Goal: Information Seeking & Learning: Find specific fact

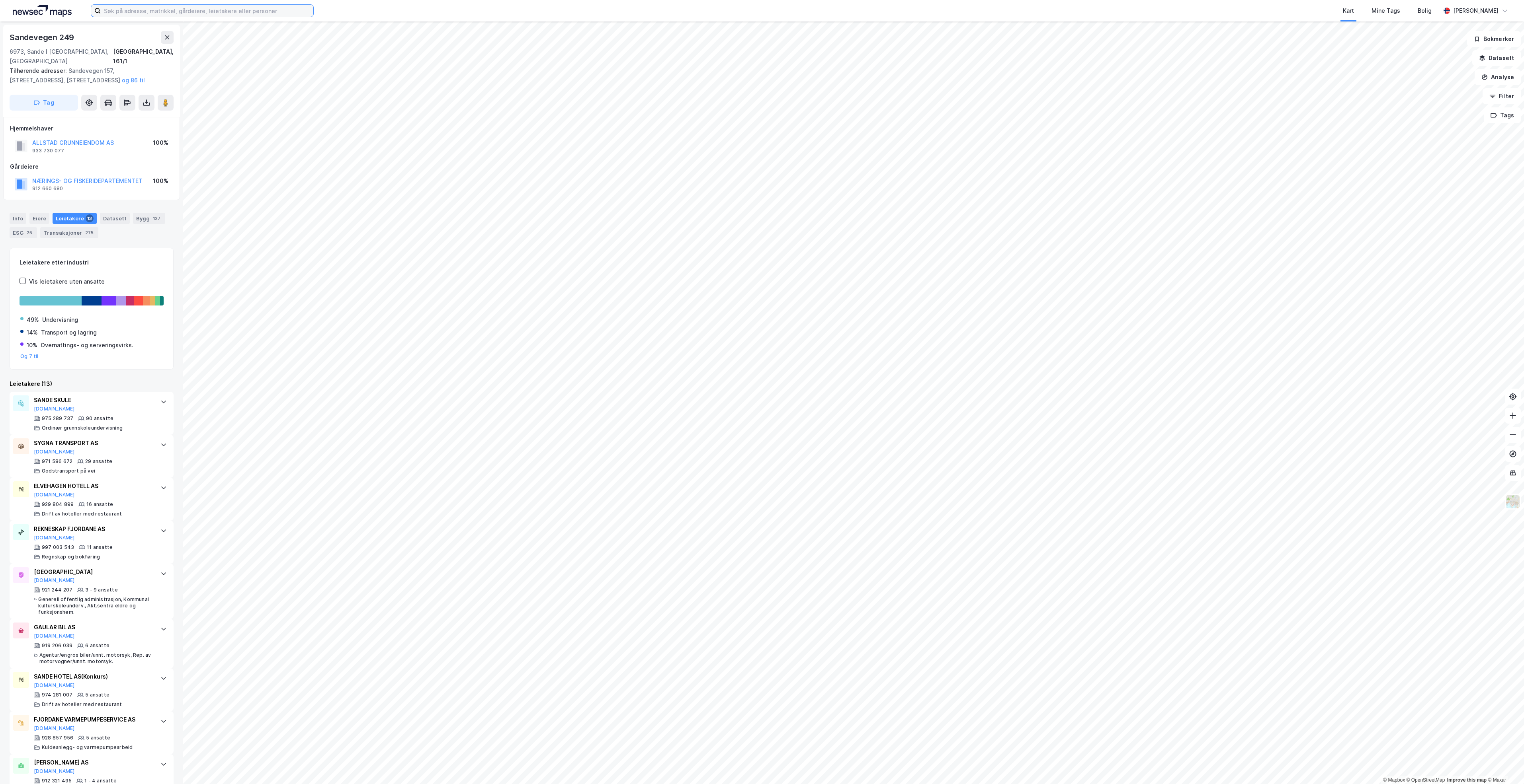
click at [158, 14] on input at bounding box center [206, 11] width 212 height 12
paste input "Sandgota 2"
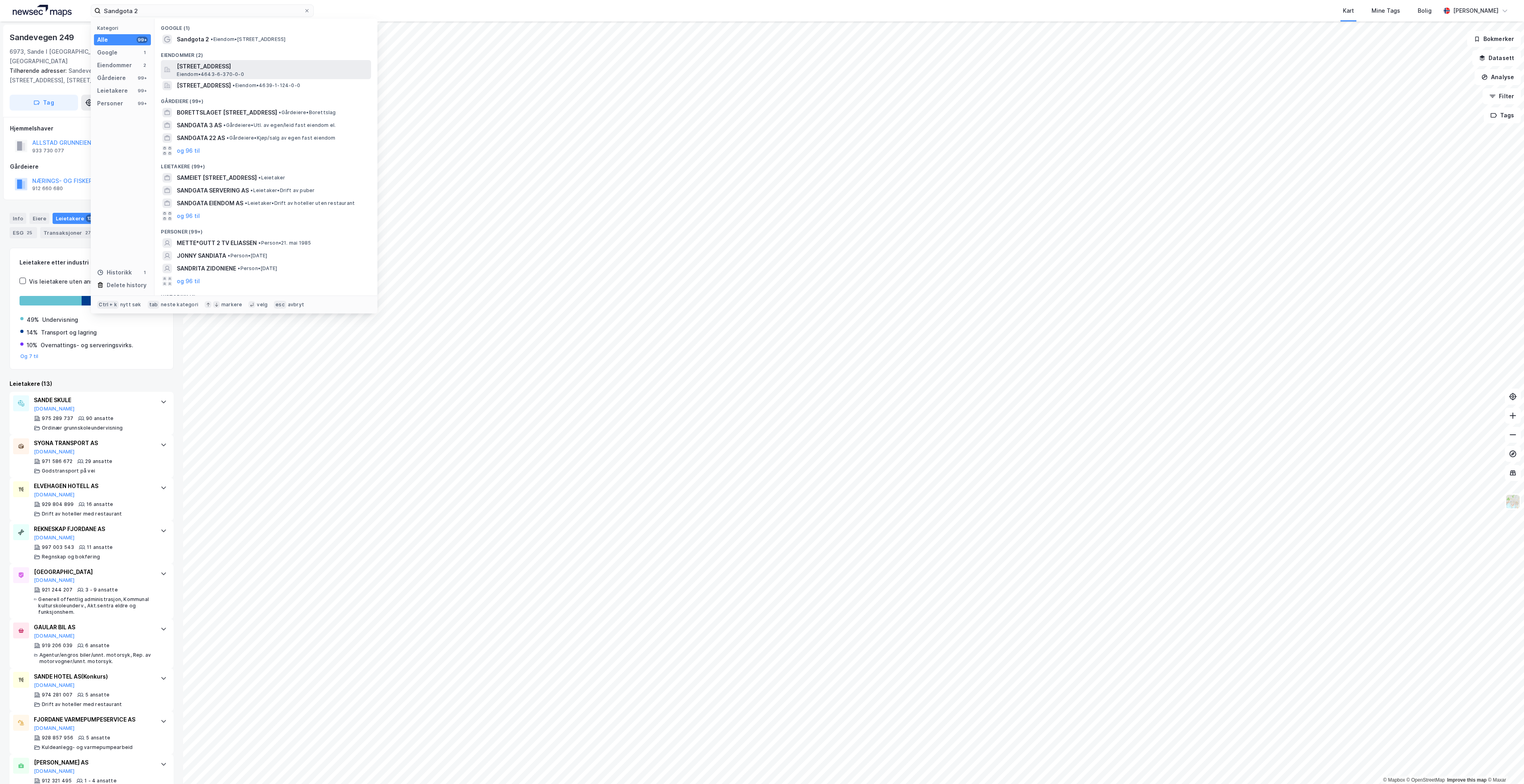
click at [308, 64] on span "[STREET_ADDRESS]" at bounding box center [272, 66] width 191 height 9
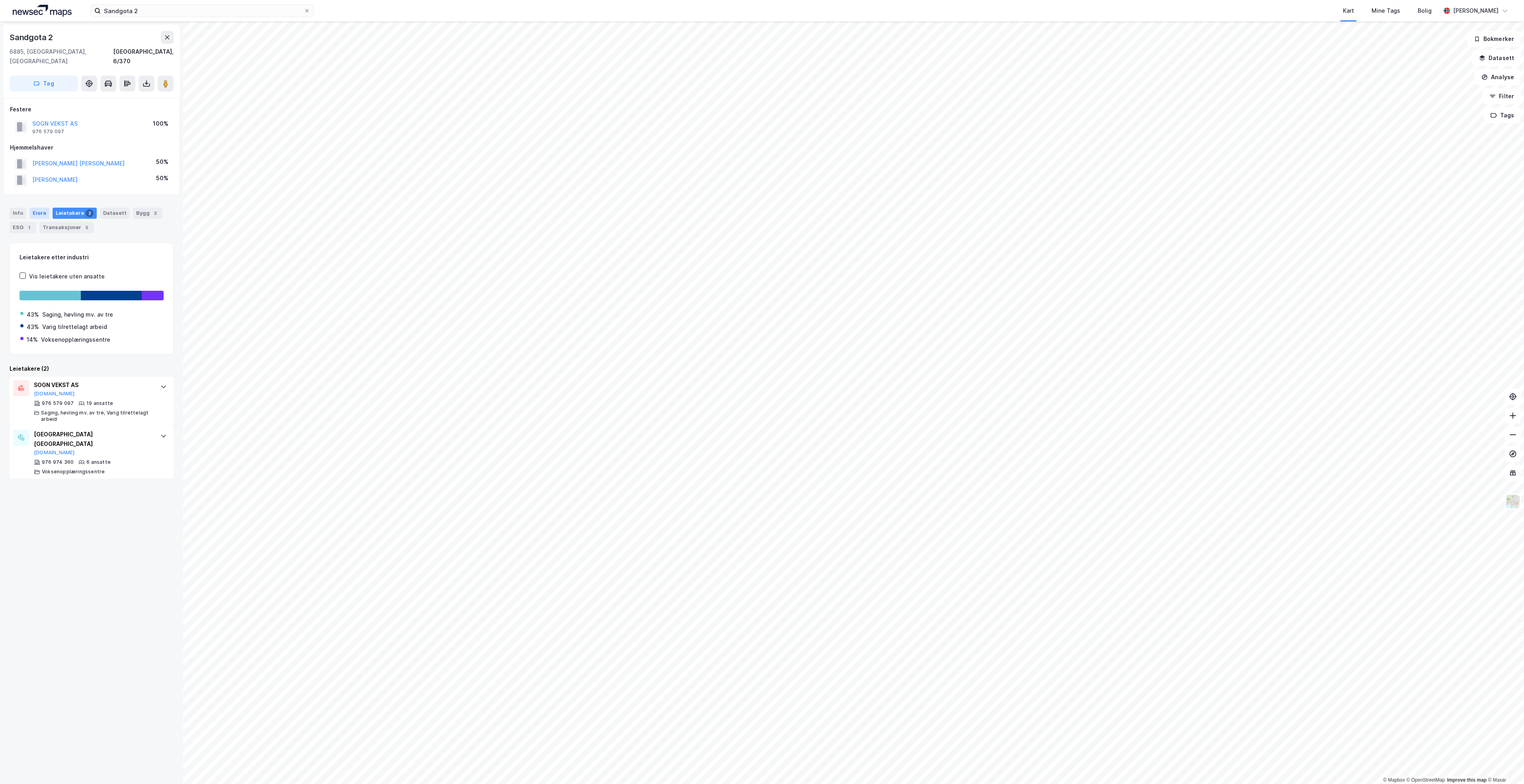
click at [35, 208] on div "Eiere" at bounding box center [40, 213] width 20 height 11
click at [0, 0] on button "SOGN VEKST AS" at bounding box center [0, 0] width 0 height 0
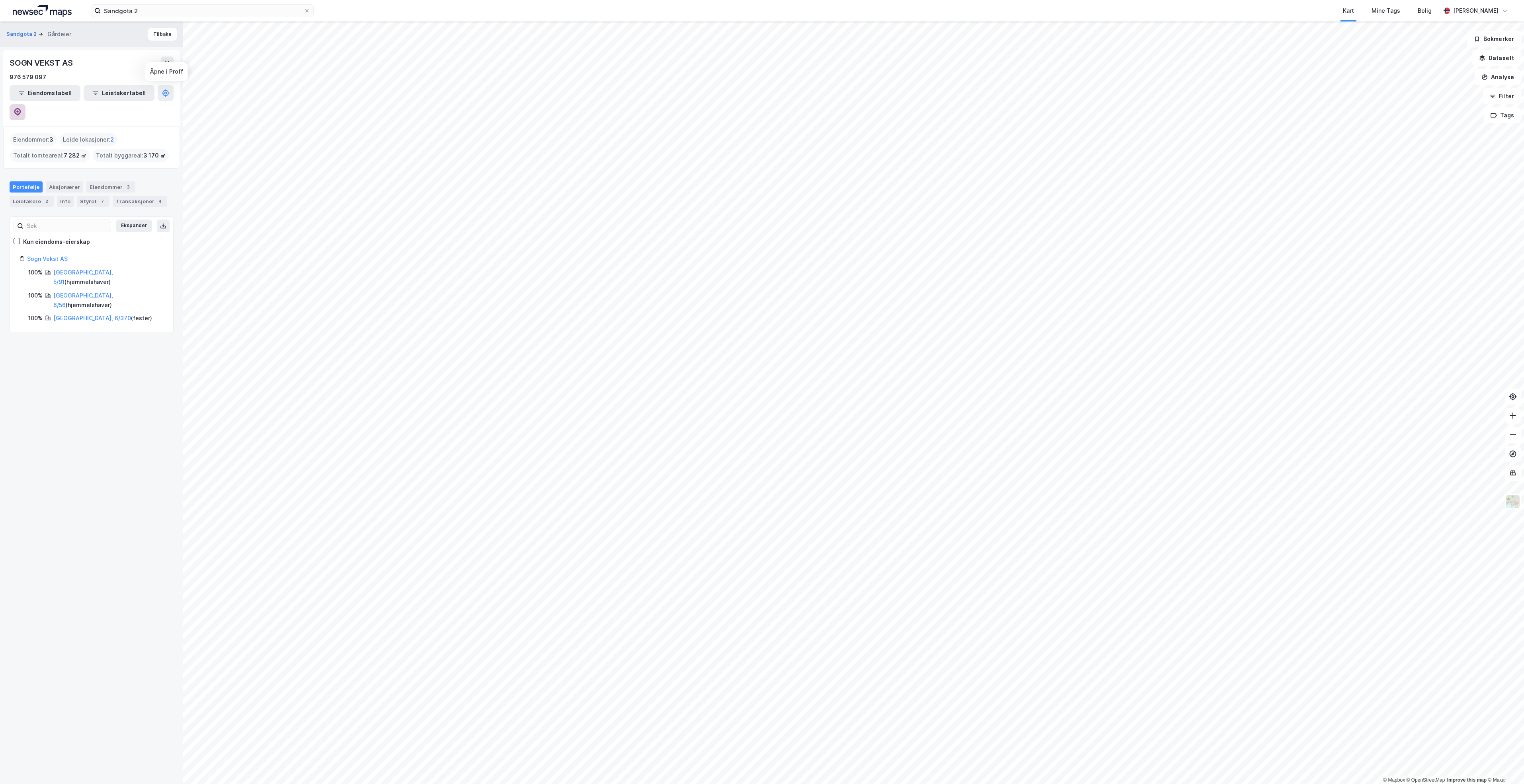
click at [21, 108] on icon at bounding box center [17, 112] width 8 height 8
click at [182, 7] on input "Sandgota 2" at bounding box center [202, 11] width 203 height 12
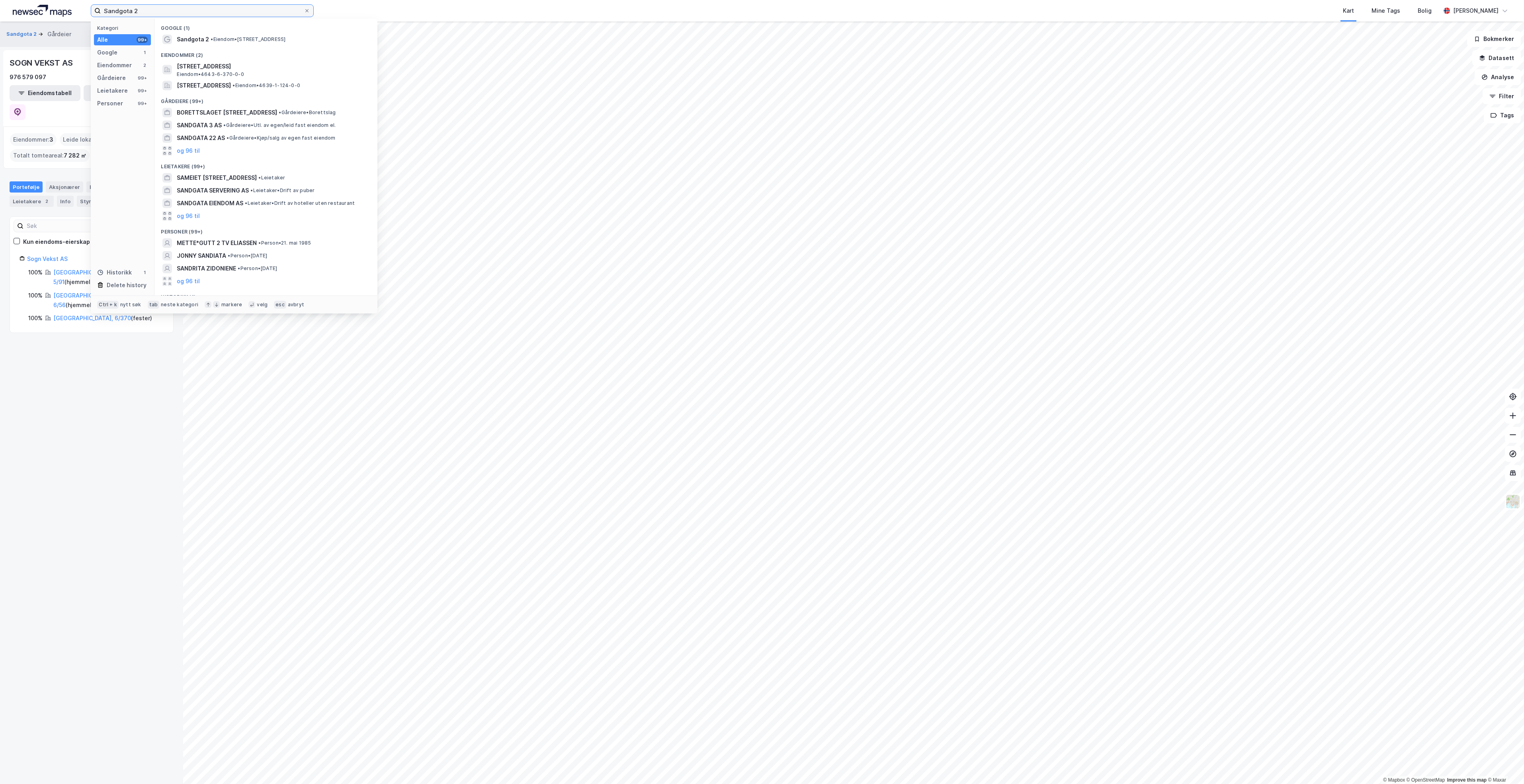
click at [182, 7] on input "Sandgota 2" at bounding box center [202, 11] width 203 height 12
click at [182, 7] on input "Sandgota 2" at bounding box center [202, 11] width 203 height 12
paste input "evegen 249"
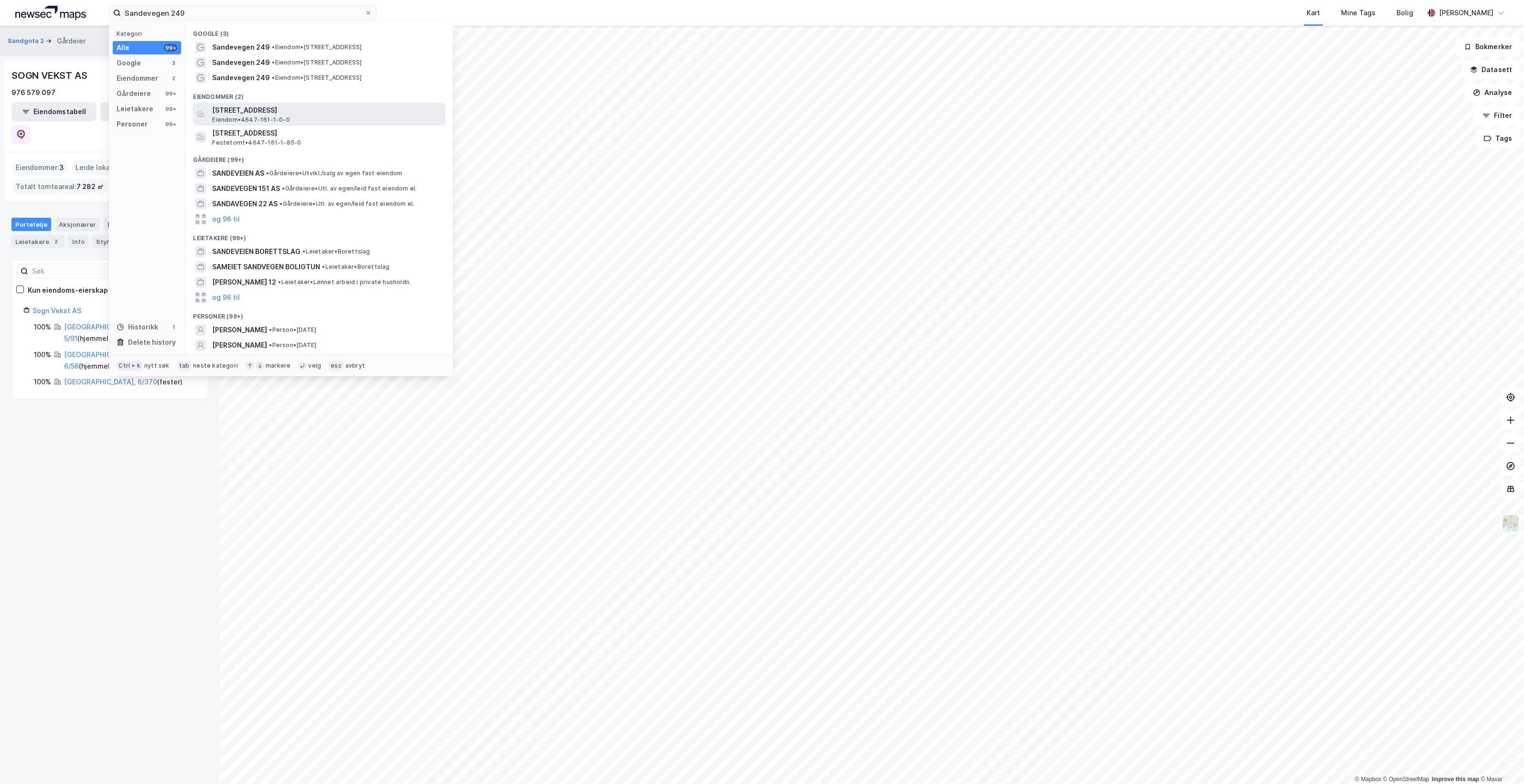
click at [357, 108] on span "[STREET_ADDRESS]" at bounding box center [327, 110] width 229 height 11
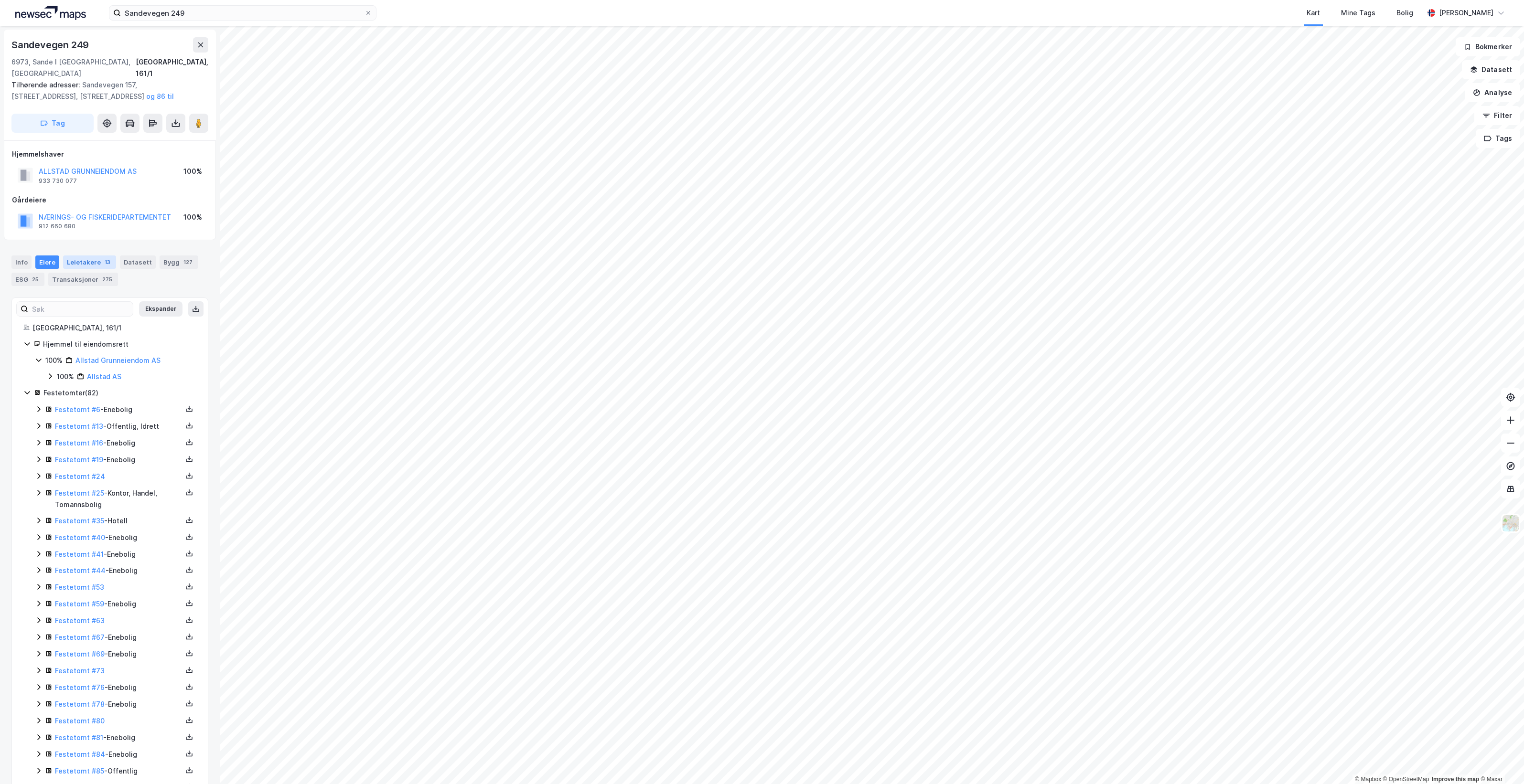
click at [84, 255] on div "Leietakere 13" at bounding box center [89, 262] width 53 height 13
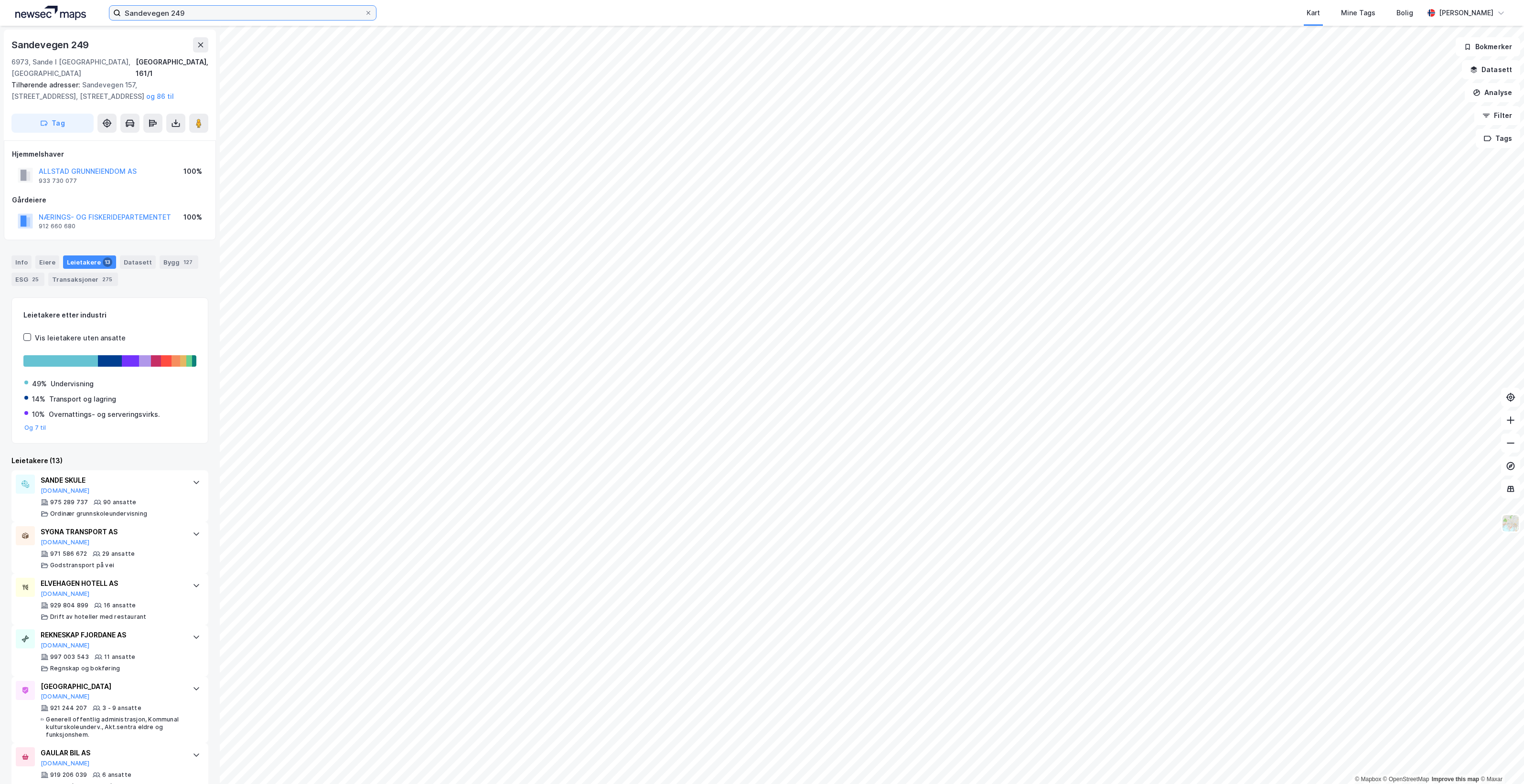
click at [201, 12] on input "Sandevegen 249" at bounding box center [242, 13] width 243 height 14
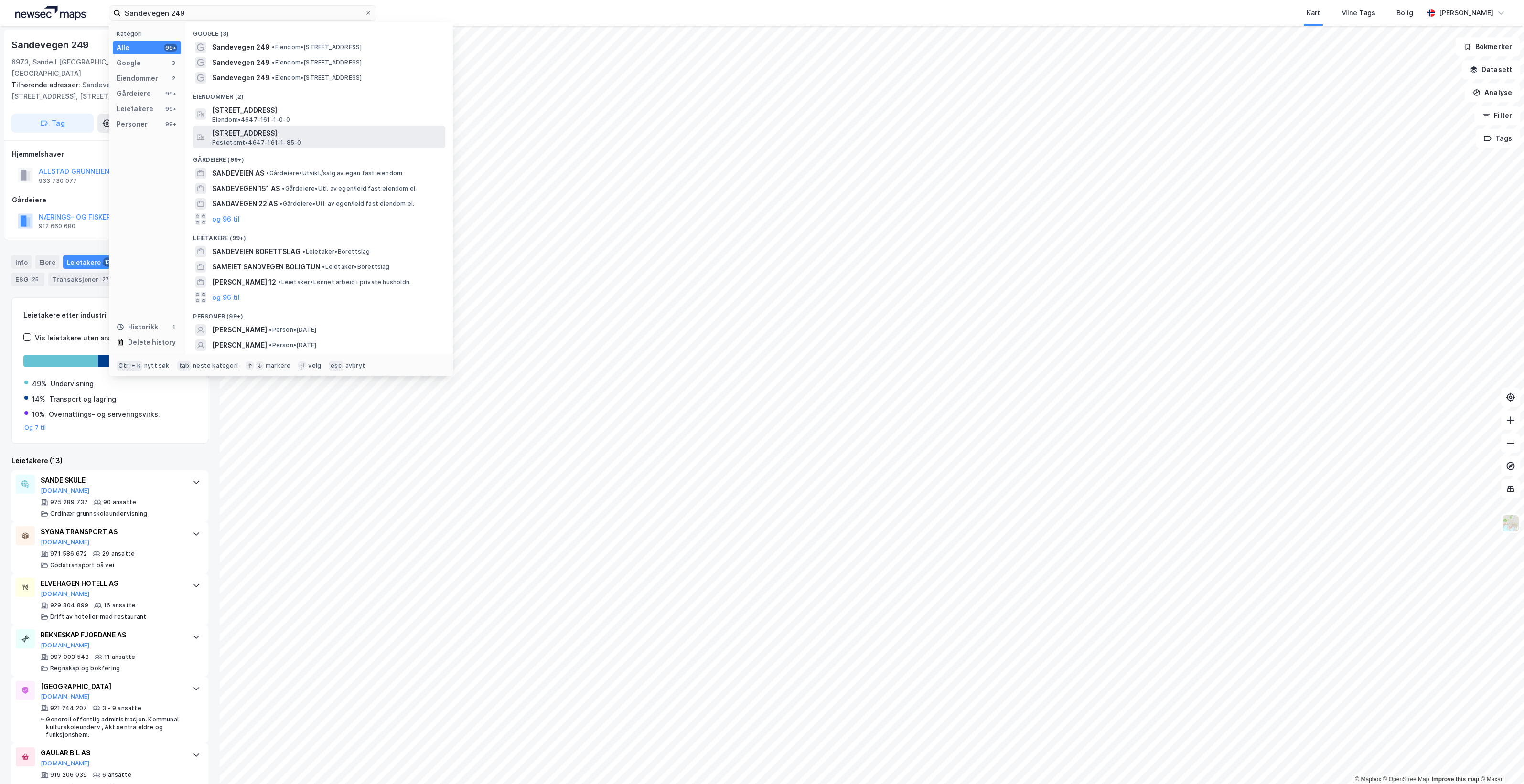
click at [353, 138] on span "[STREET_ADDRESS]" at bounding box center [327, 133] width 229 height 11
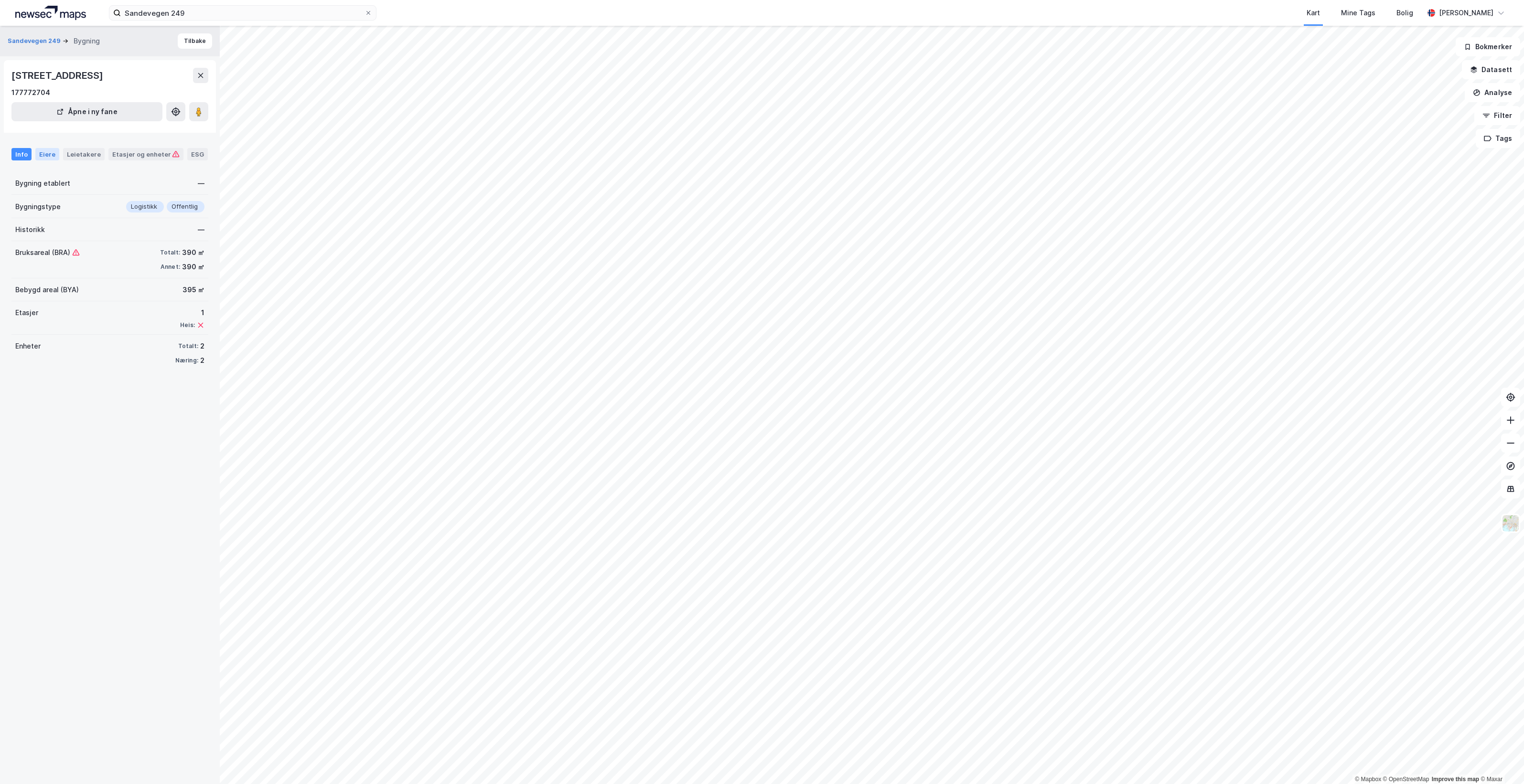
click at [48, 154] on div "Eiere" at bounding box center [48, 154] width 24 height 12
click at [28, 223] on icon at bounding box center [27, 221] width 8 height 8
click at [30, 222] on icon at bounding box center [27, 221] width 8 height 8
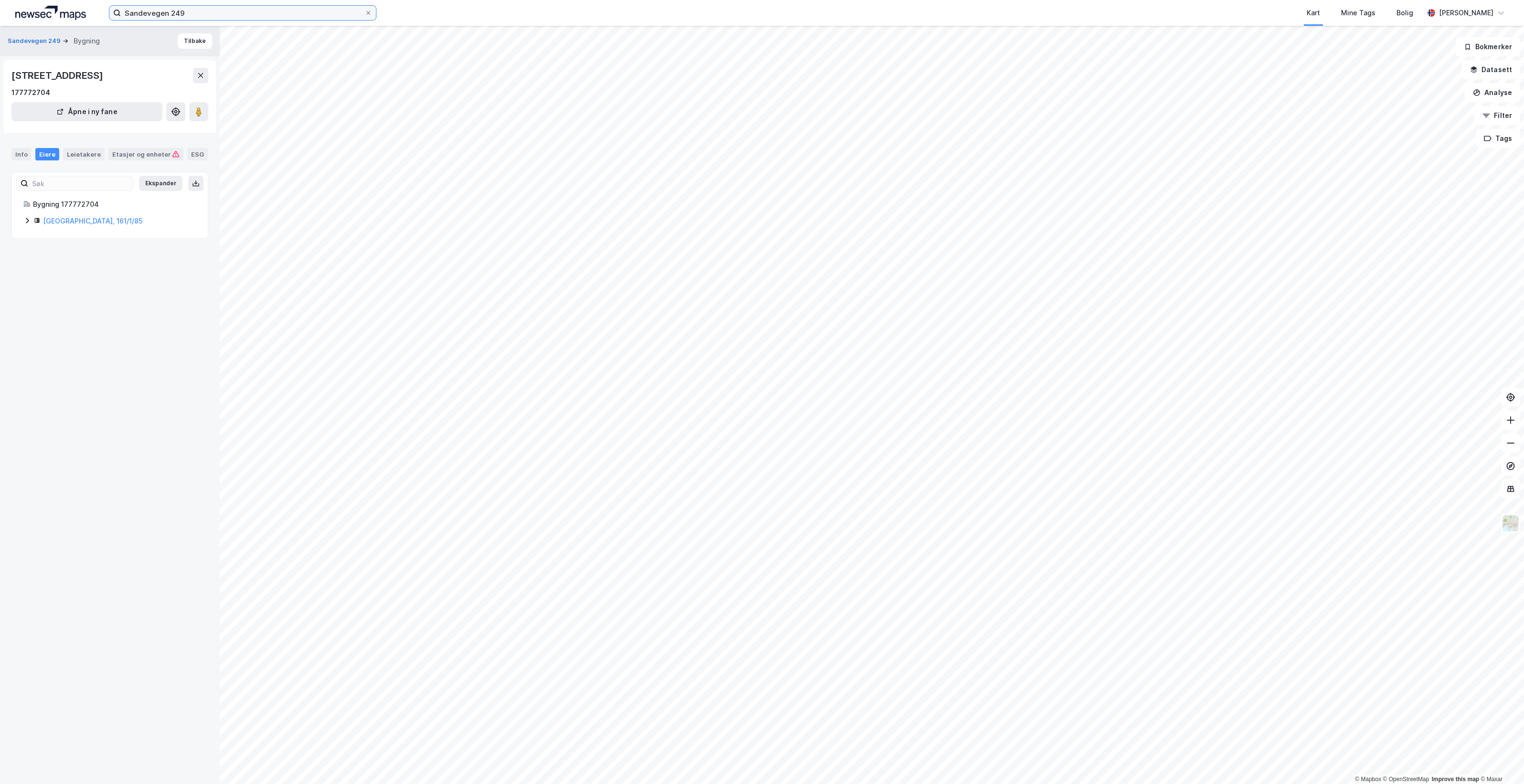
click at [202, 12] on input "Sandevegen 249" at bounding box center [242, 13] width 243 height 14
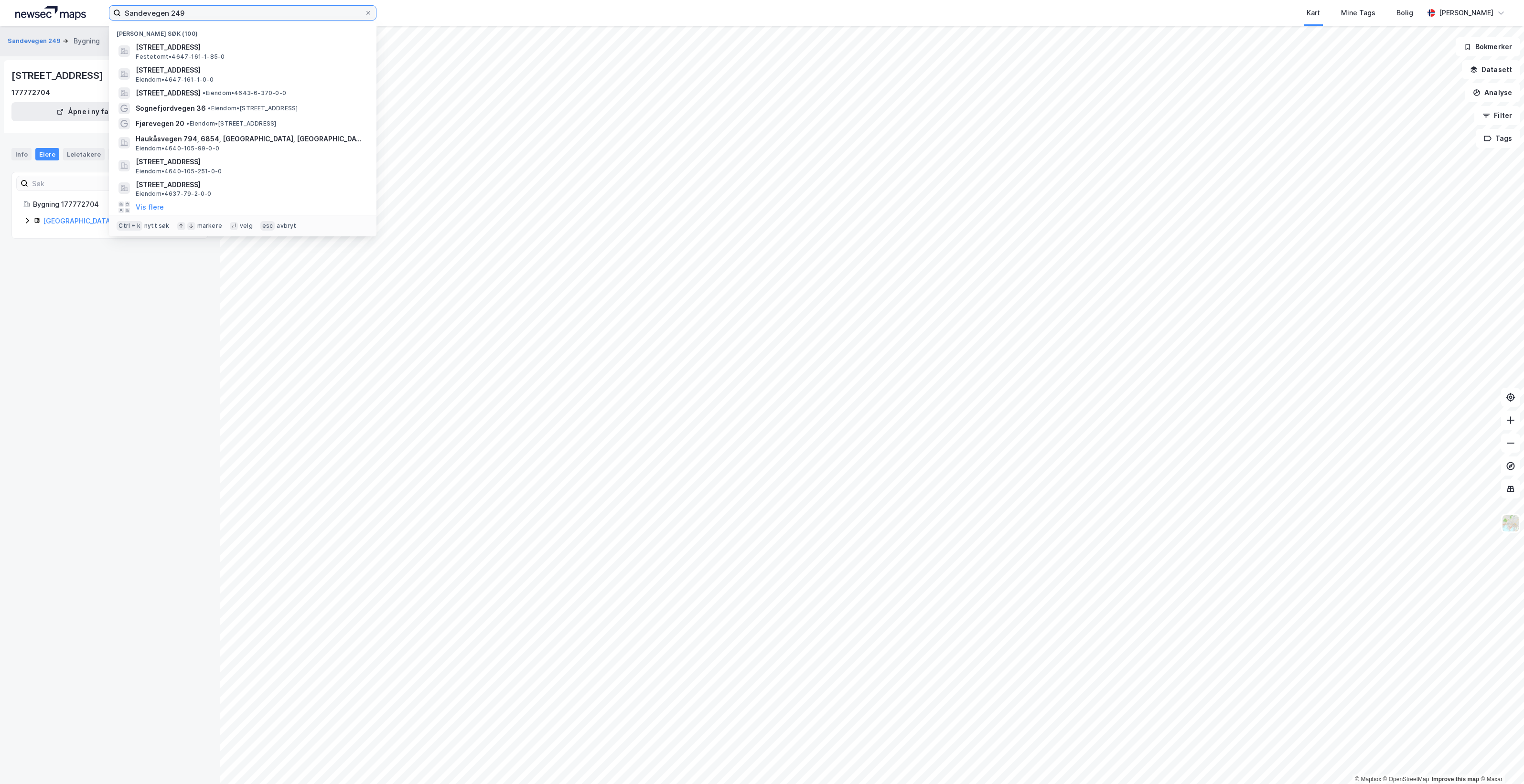
click at [202, 12] on input "Sandevegen 249" at bounding box center [242, 13] width 243 height 14
paste input "Langebruvegen"
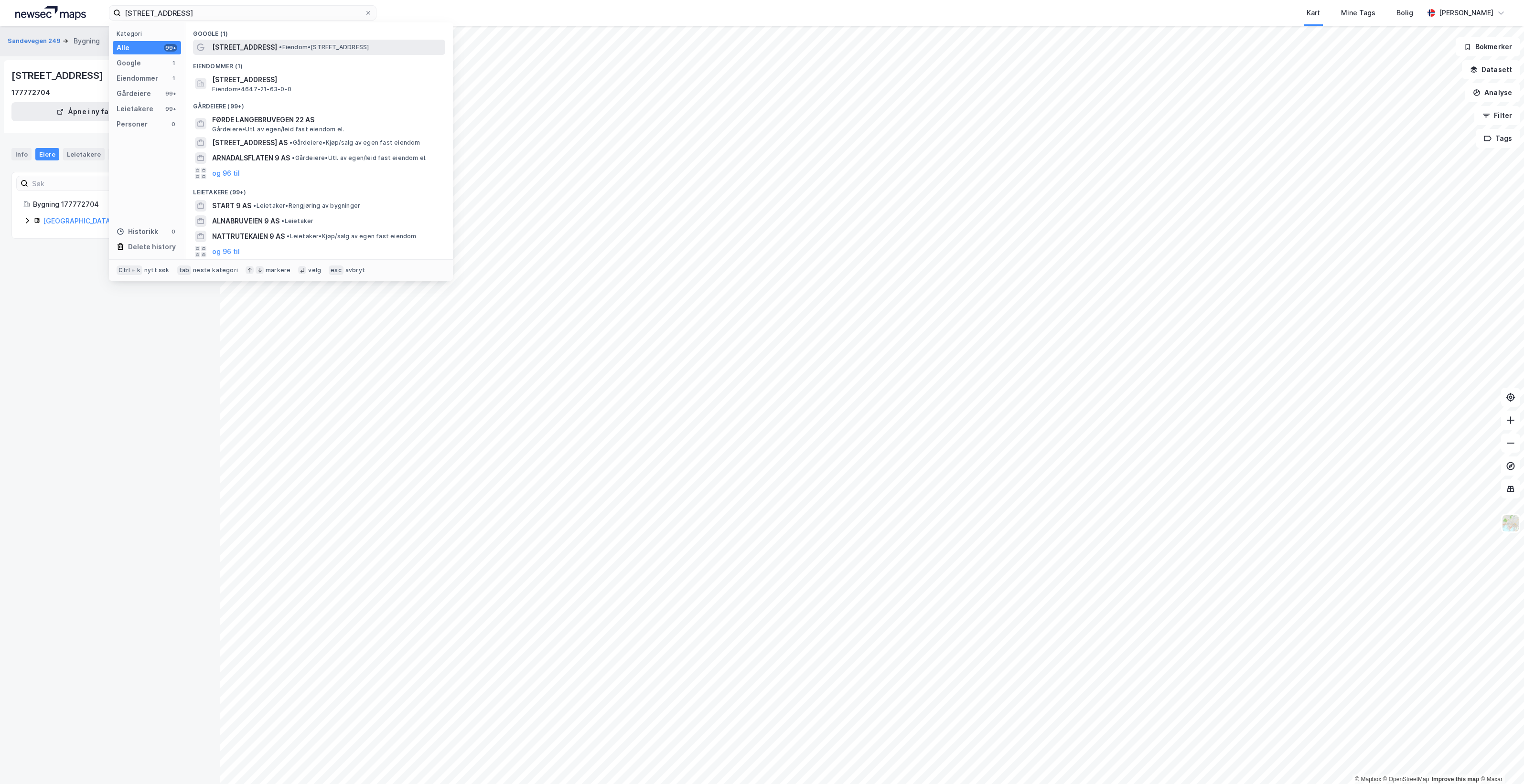
click at [331, 48] on span "• Eiendom • [STREET_ADDRESS]" at bounding box center [324, 47] width 90 height 8
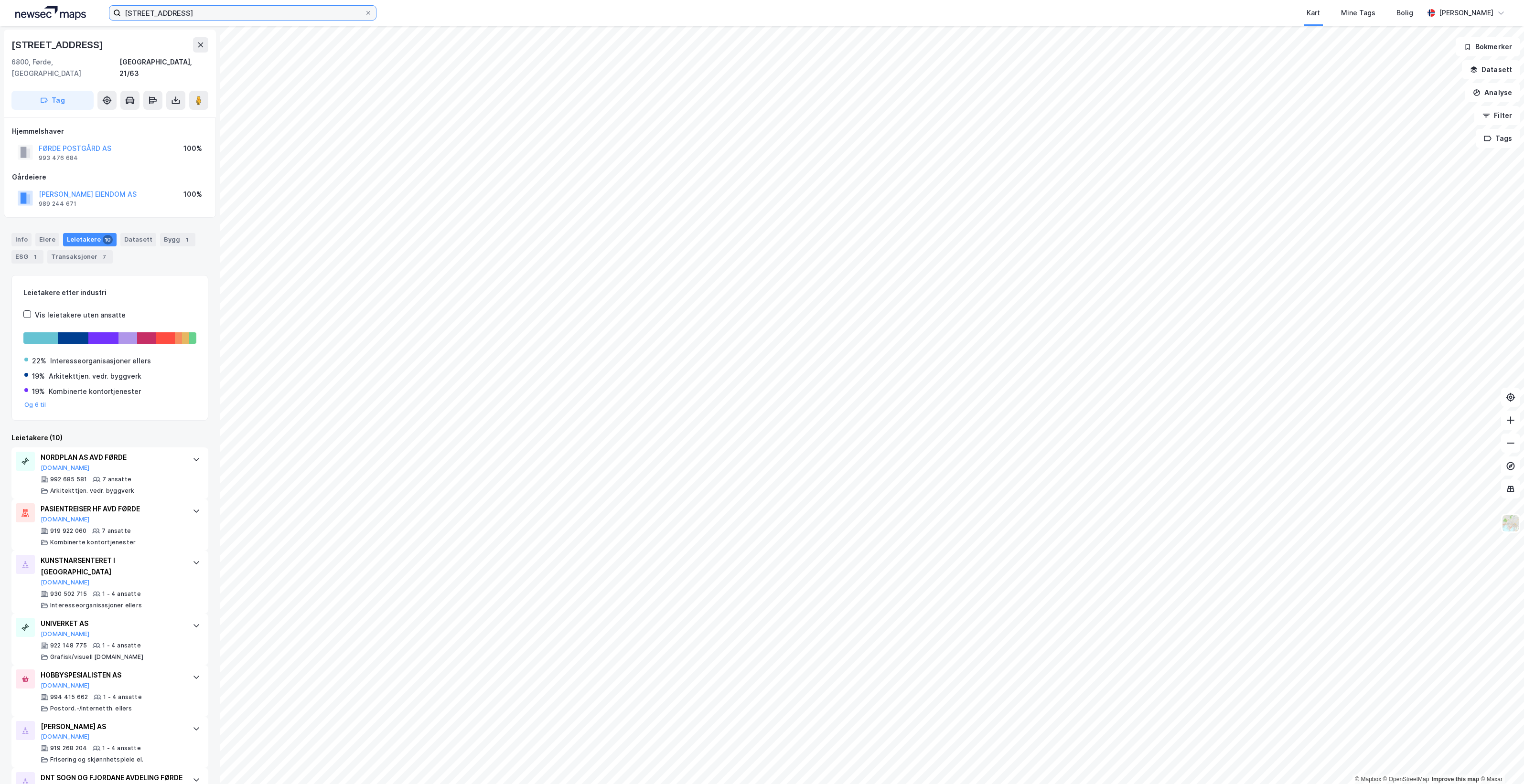
click at [237, 10] on input "[STREET_ADDRESS]" at bounding box center [242, 13] width 243 height 14
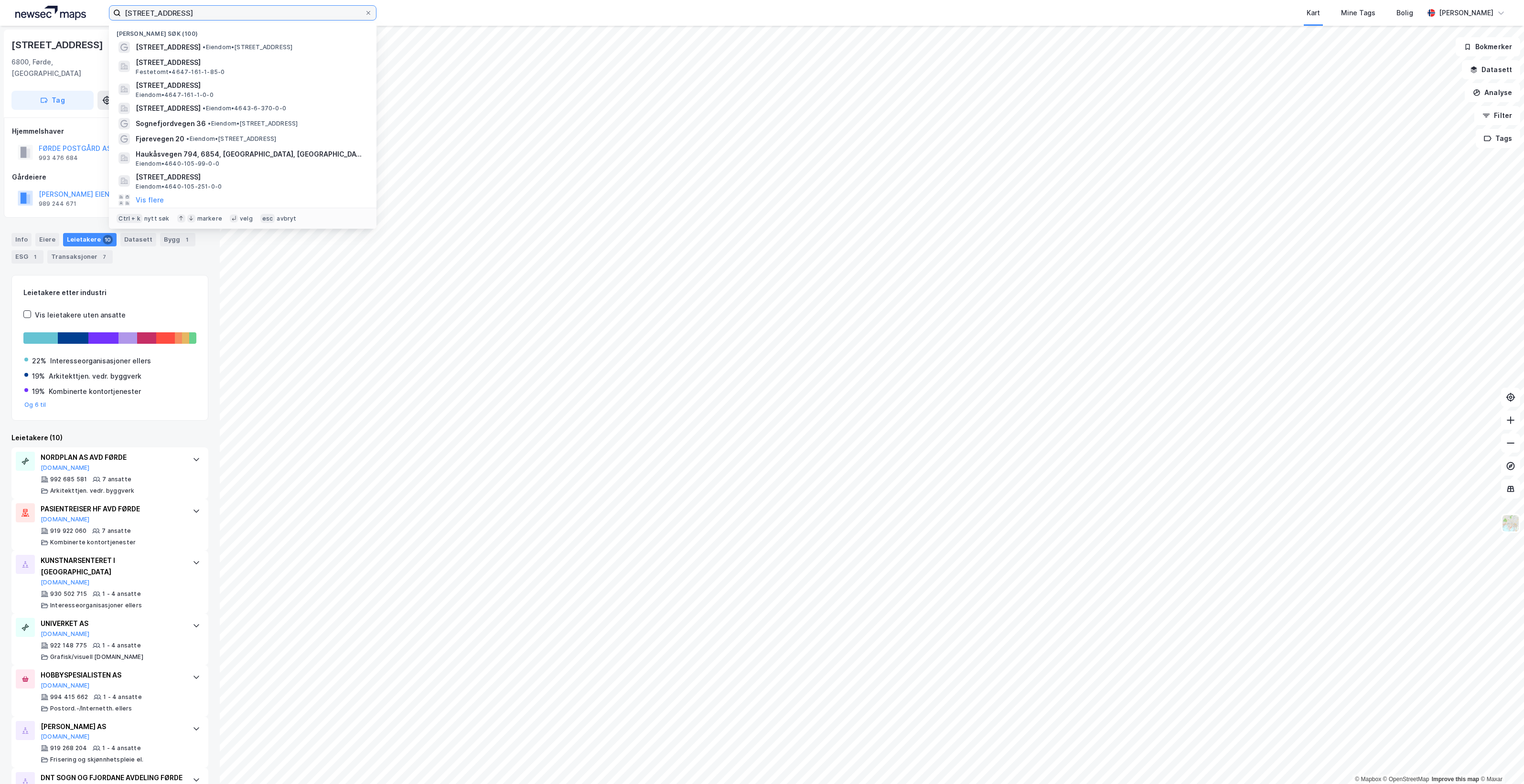
click at [237, 10] on input "[STREET_ADDRESS]" at bounding box center [242, 13] width 243 height 14
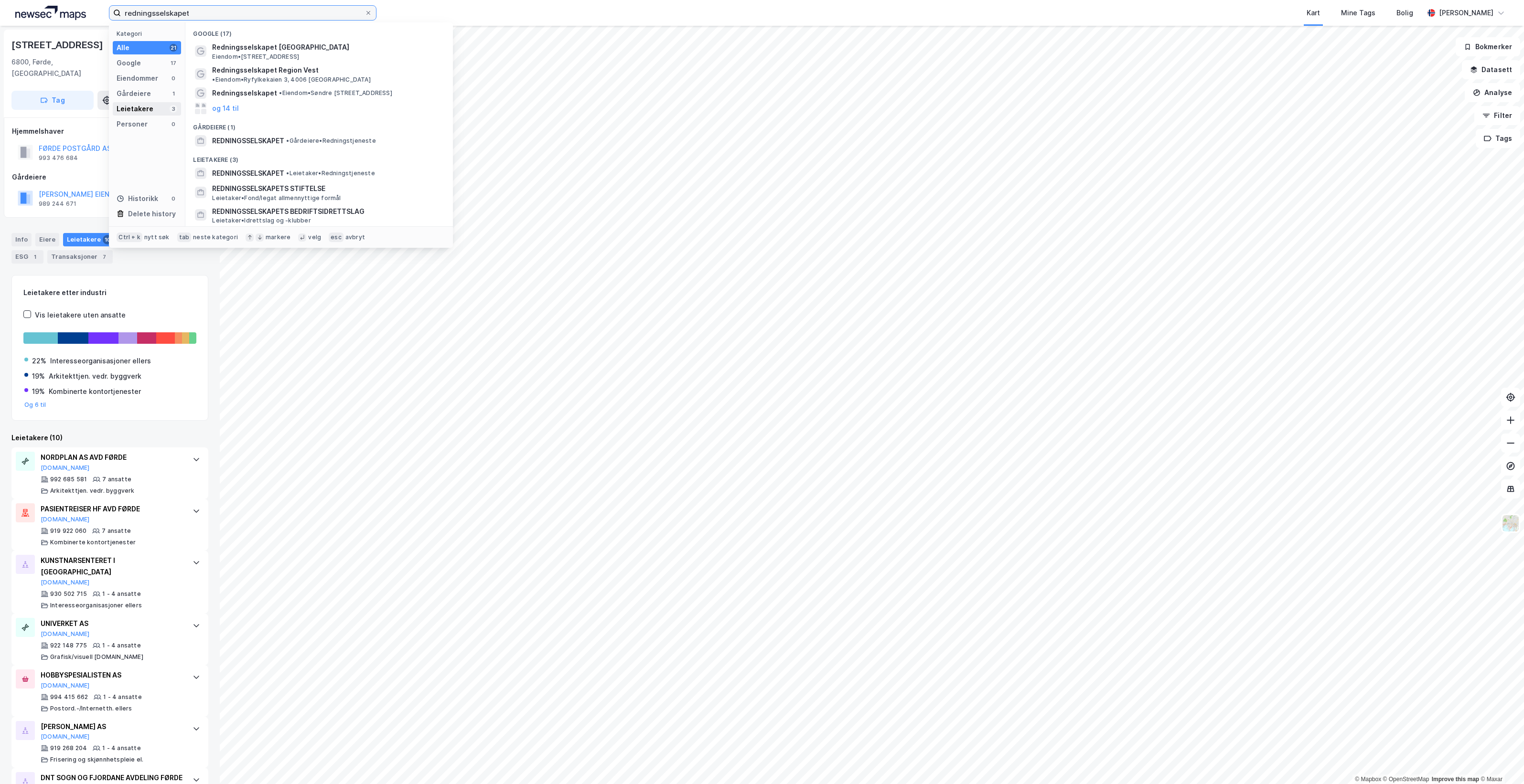
type input "redningsselskapet"
click at [145, 103] on div "Leietakere" at bounding box center [135, 109] width 37 height 11
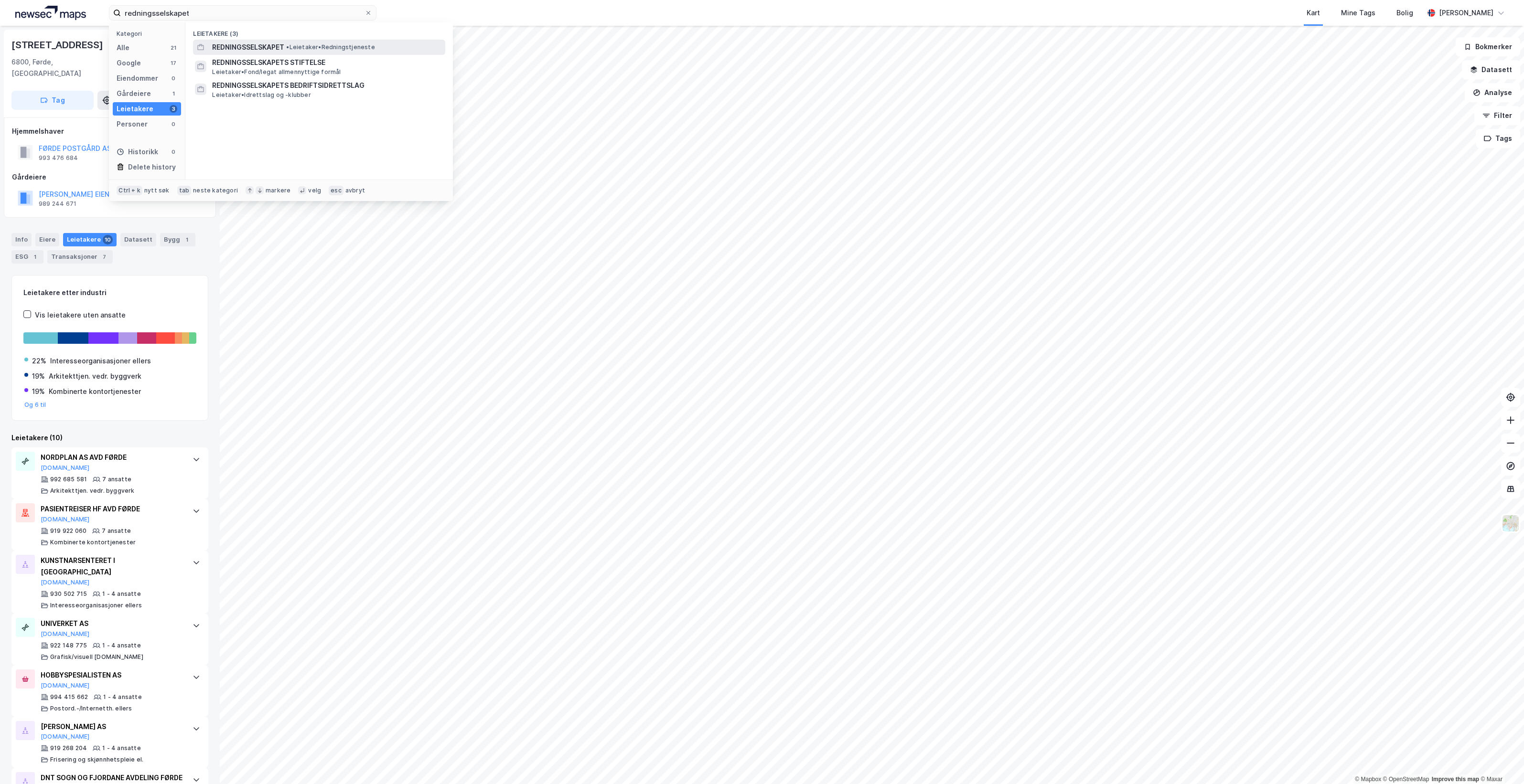
click at [339, 44] on span "• Leietaker • Redningstjeneste" at bounding box center [330, 47] width 88 height 8
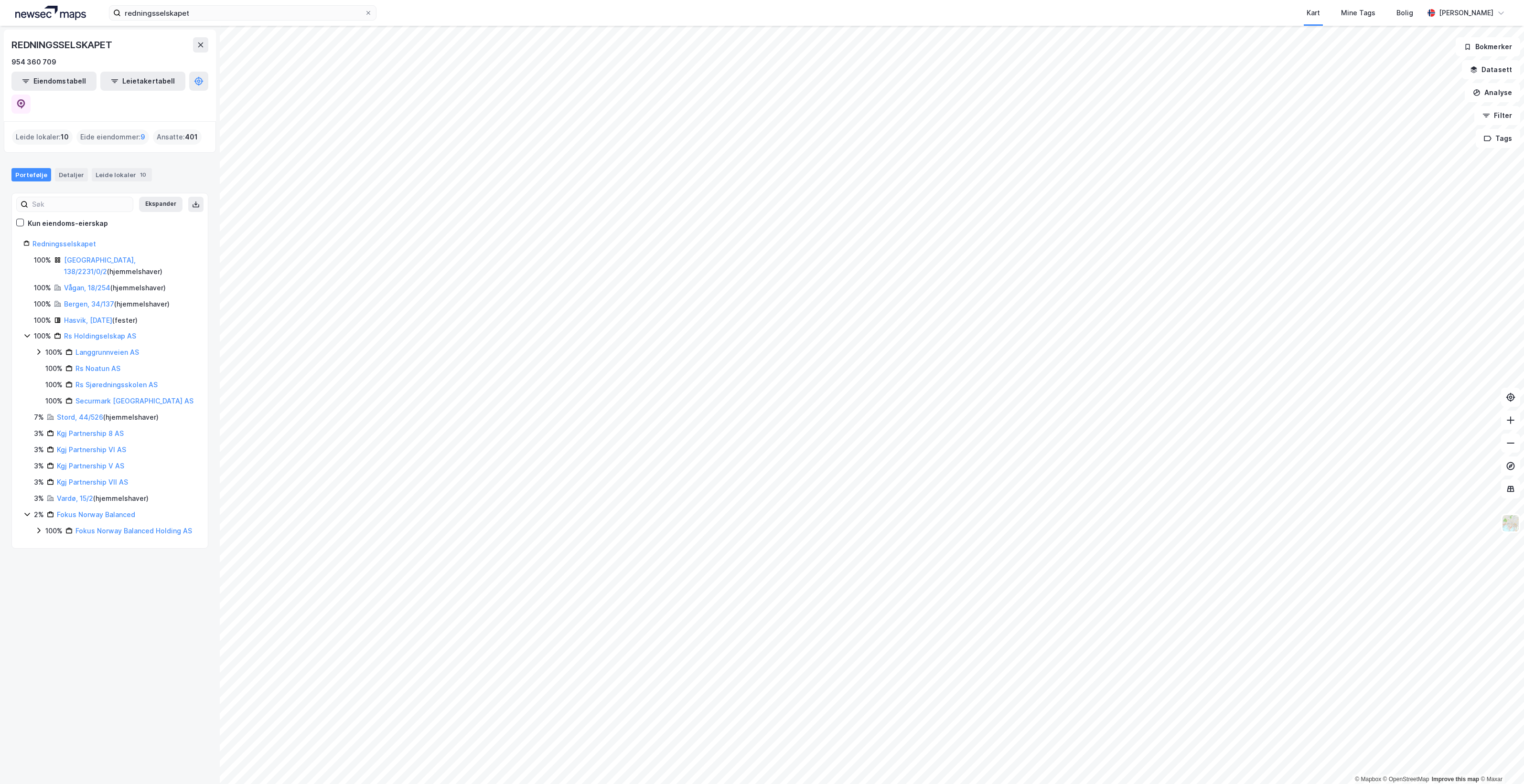
click at [664, 784] on html "redningsselskapet Kart Mine Tags Bolig [PERSON_NAME] © Mapbox © OpenStreetMap I…" at bounding box center [762, 392] width 1524 height 784
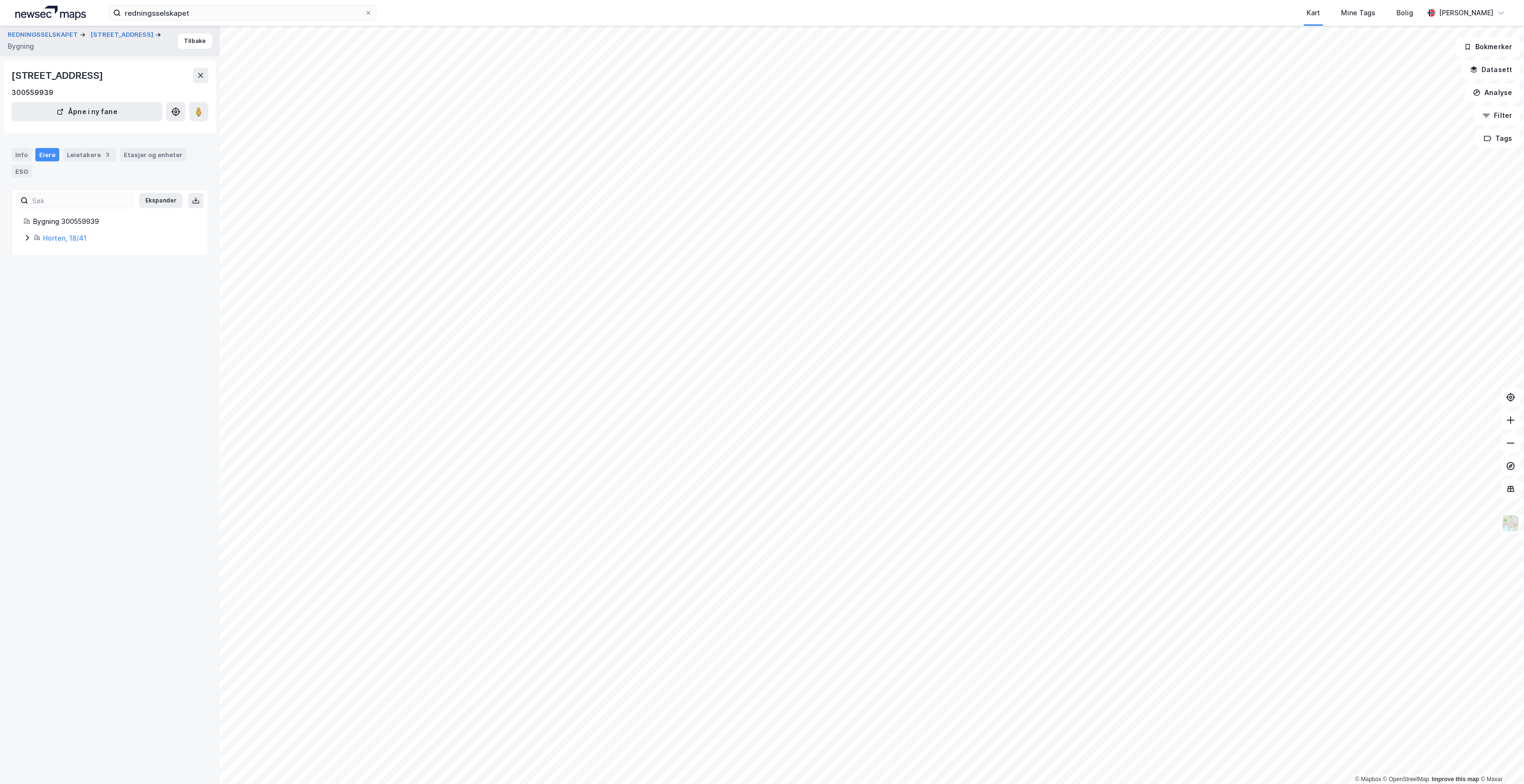
click at [26, 236] on icon at bounding box center [27, 238] width 8 height 8
click at [187, 37] on button "Tilbake" at bounding box center [194, 41] width 34 height 16
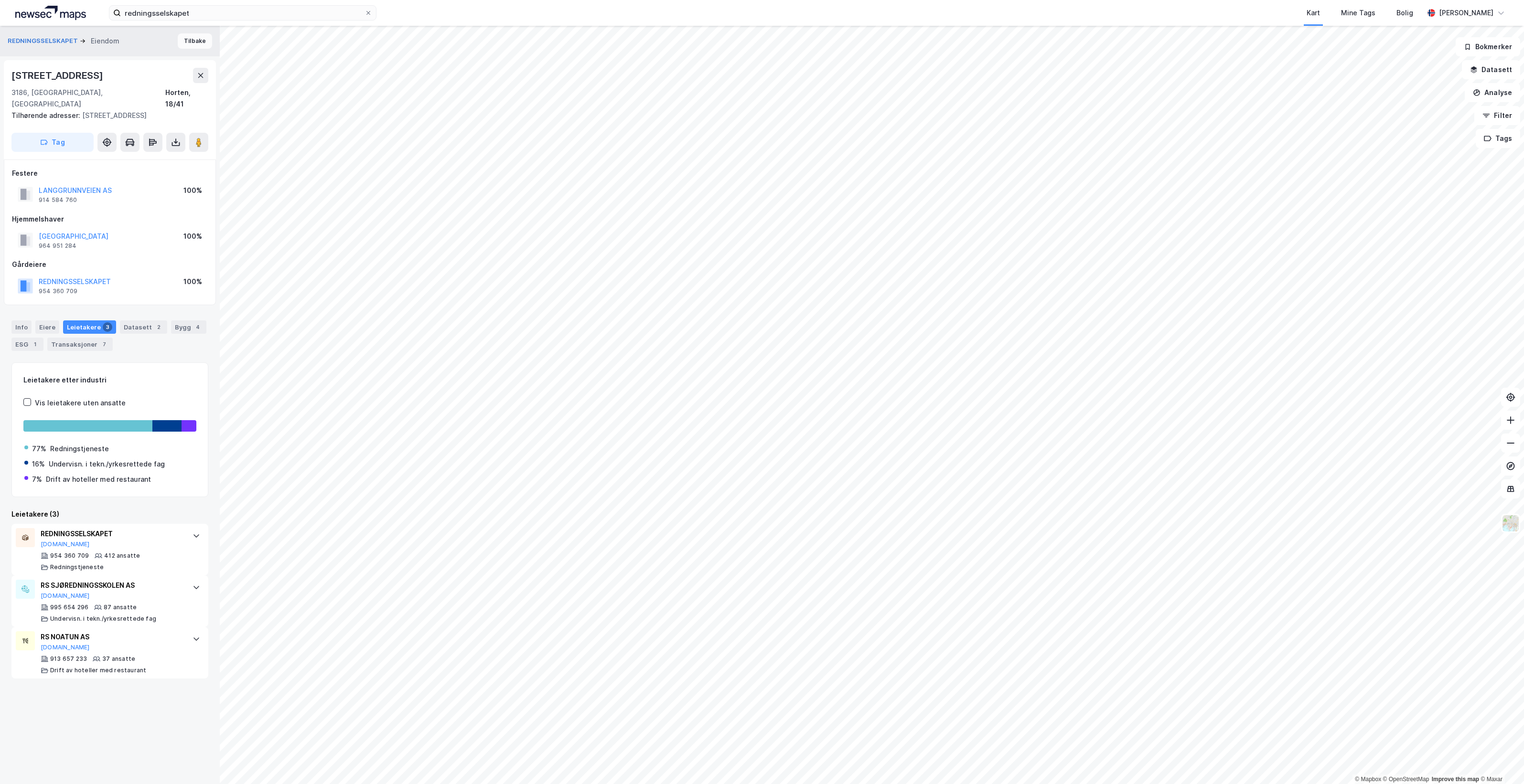
click at [177, 40] on button "Tilbake" at bounding box center [194, 41] width 34 height 16
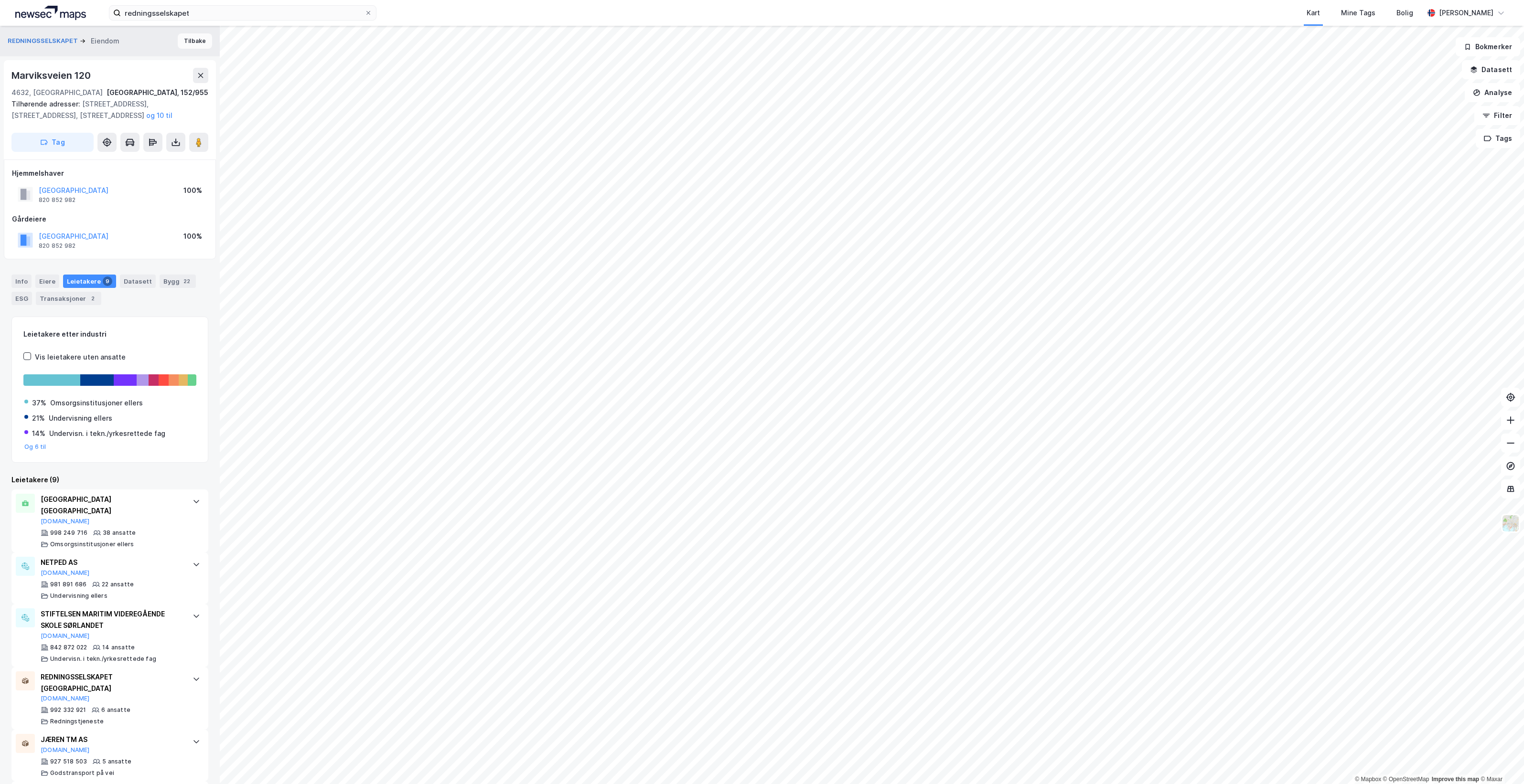
click at [186, 37] on button "Tilbake" at bounding box center [194, 41] width 34 height 16
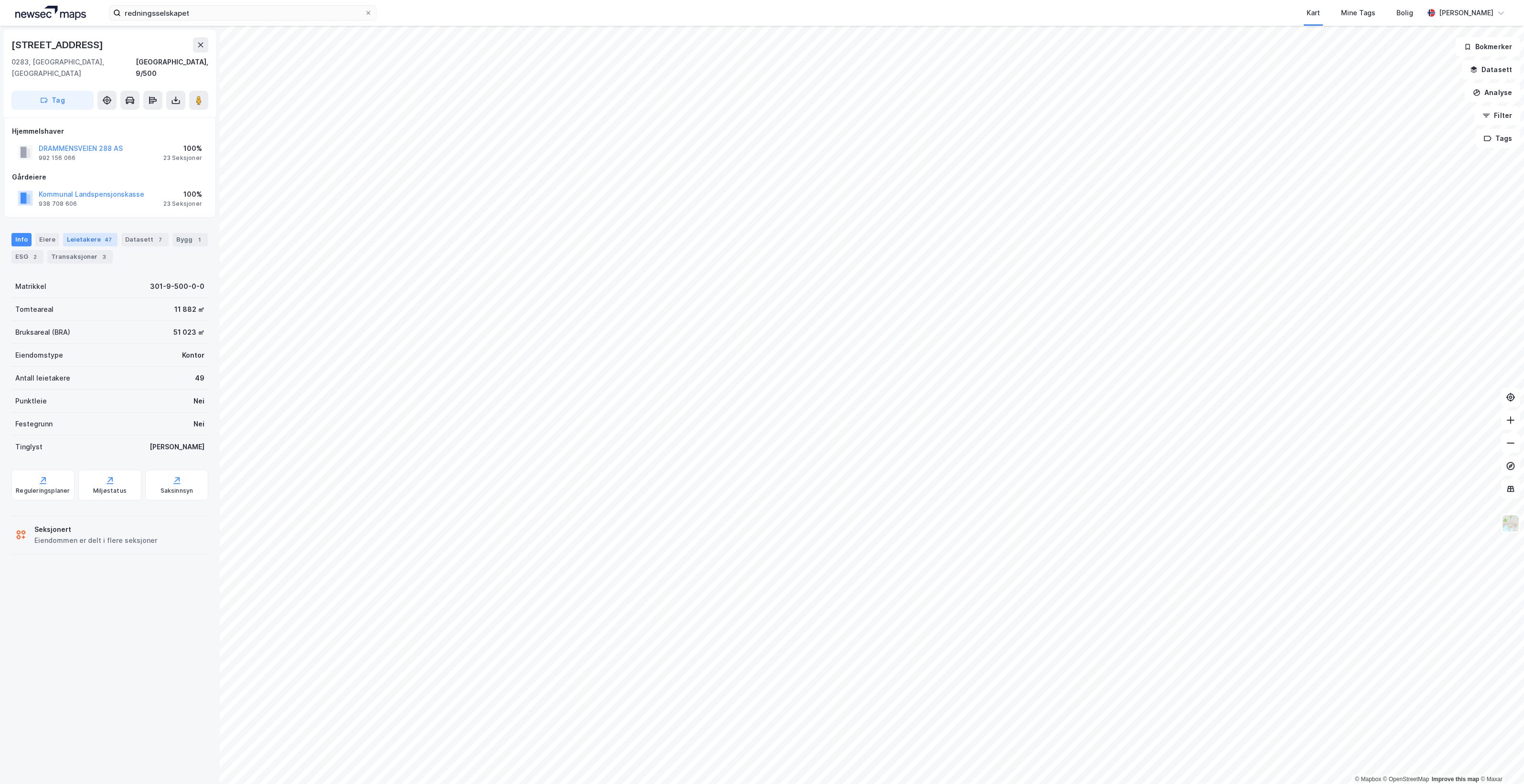
click at [87, 233] on div "Leietakere 47" at bounding box center [90, 239] width 55 height 13
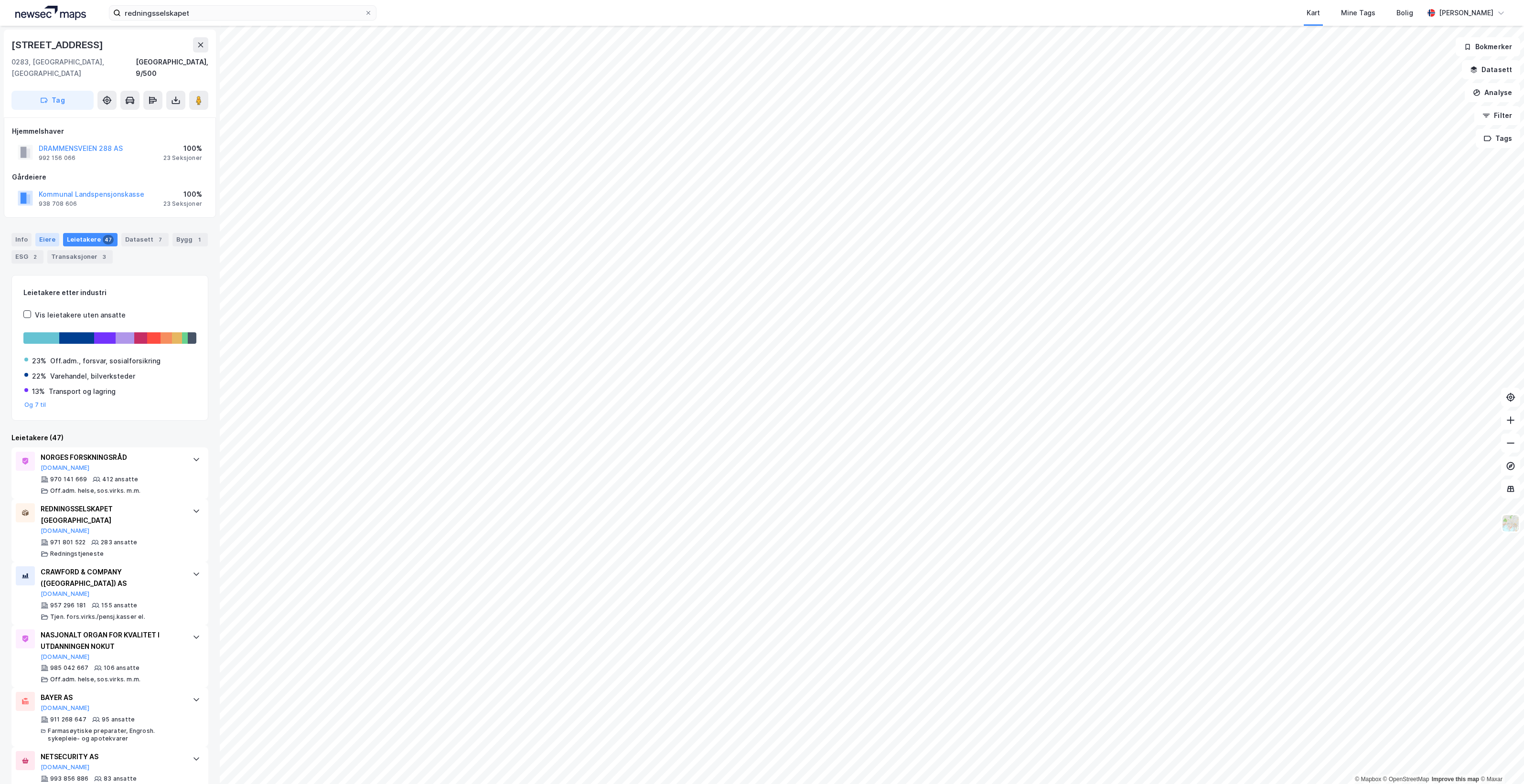
click at [46, 233] on div "Eiere" at bounding box center [48, 239] width 24 height 13
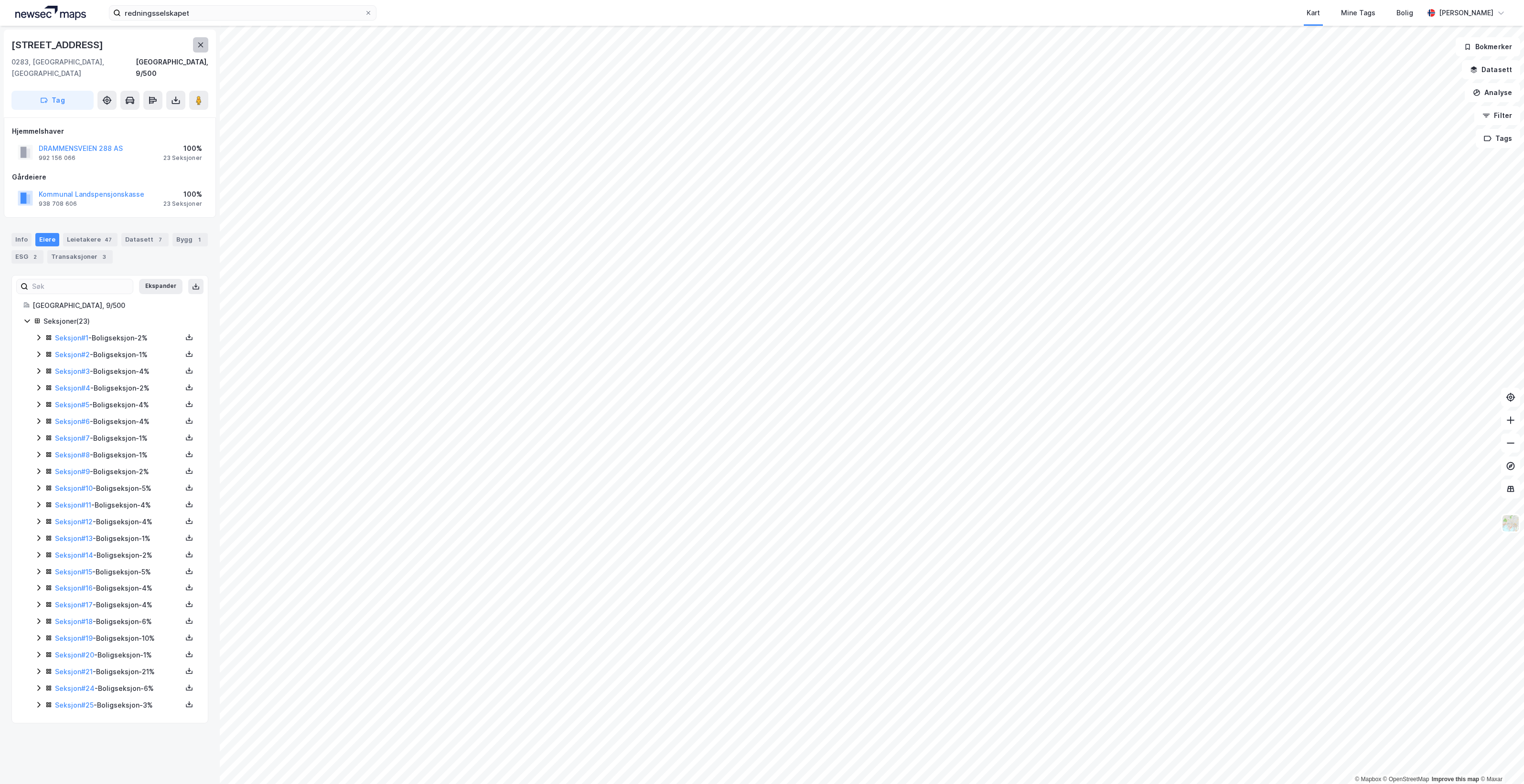
click at [202, 49] on button at bounding box center [201, 45] width 16 height 16
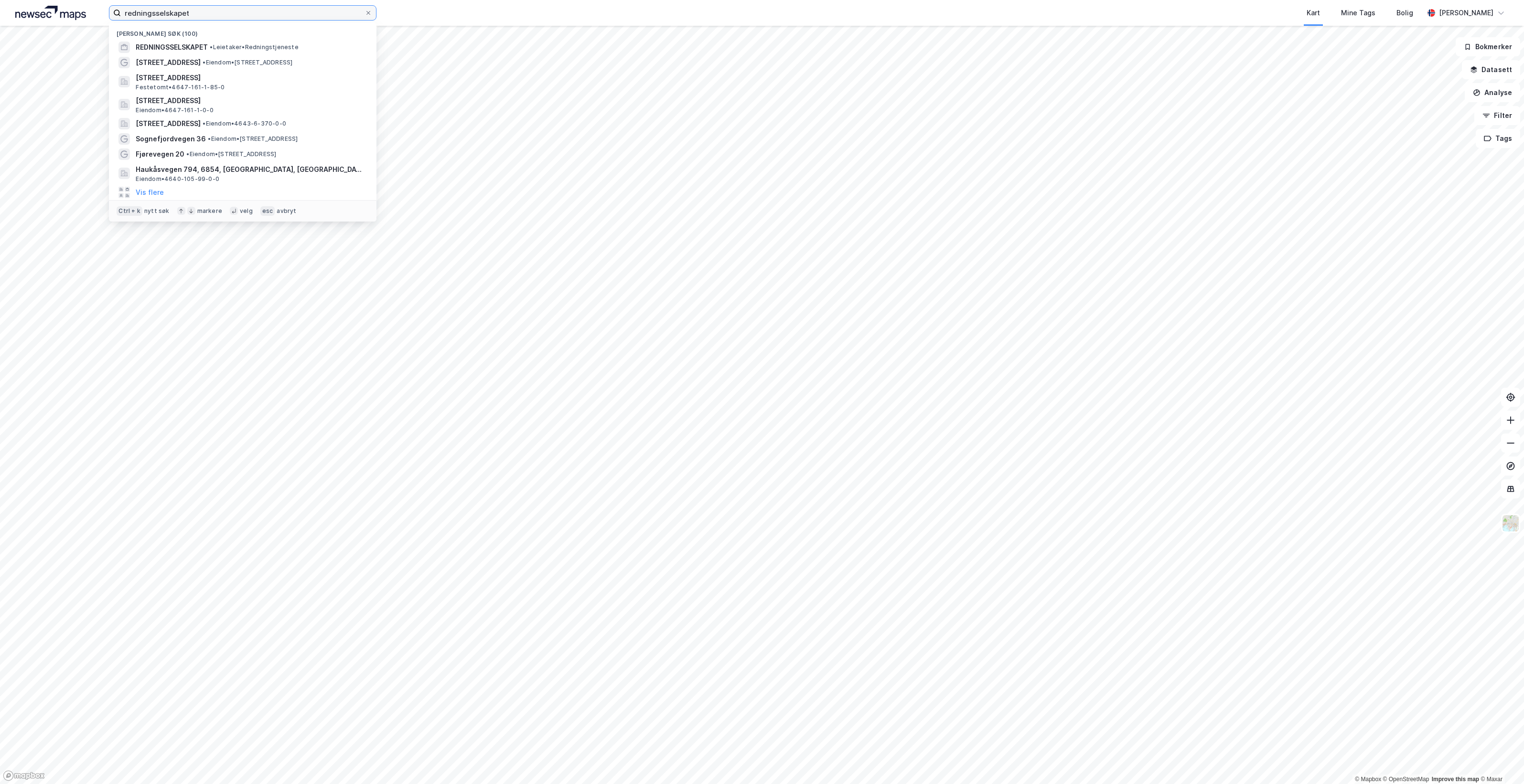
click at [198, 14] on input "redningsselskapet" at bounding box center [242, 13] width 243 height 14
click at [201, 43] on span "REDNINGSSELSKAPET" at bounding box center [172, 48] width 72 height 11
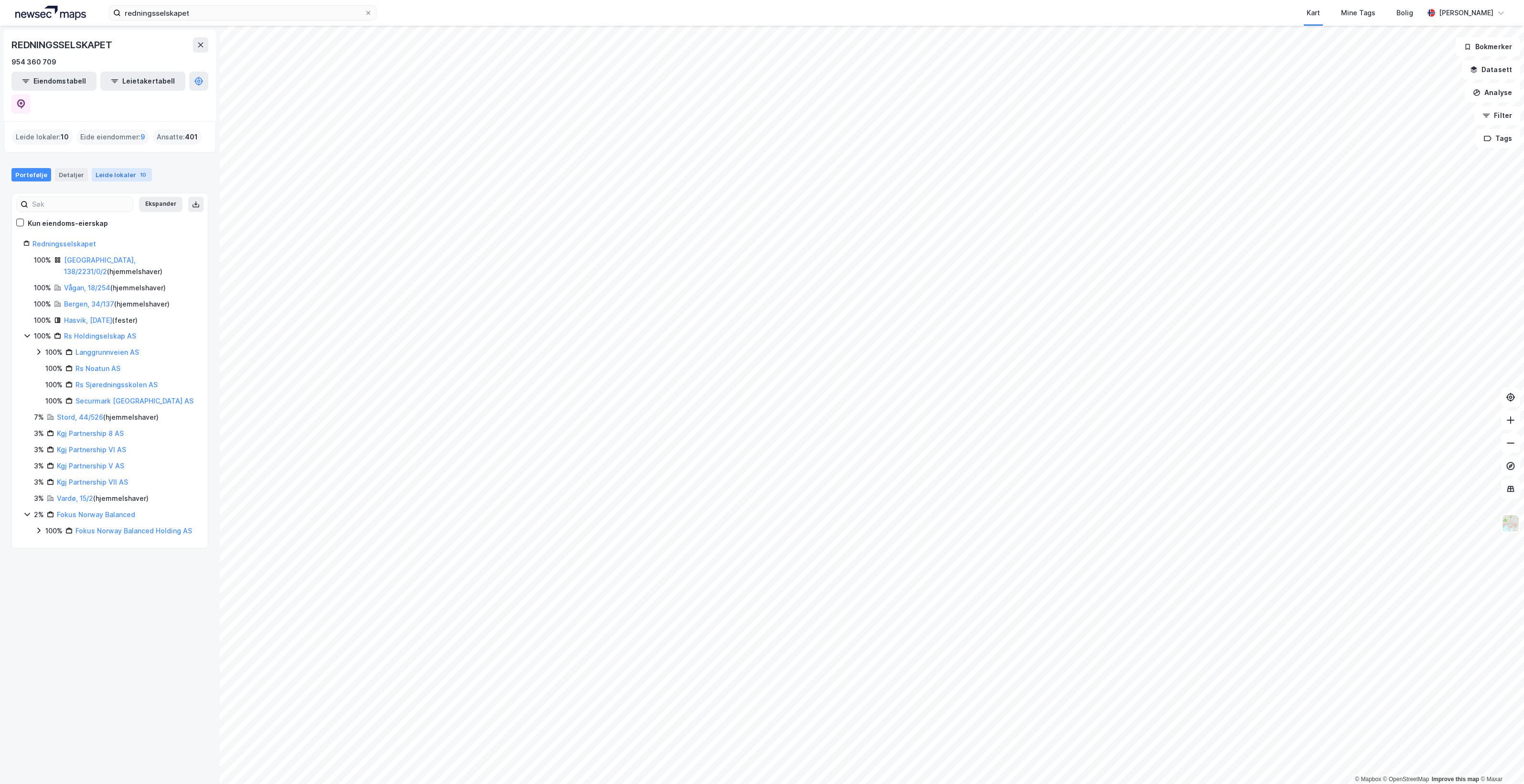
click at [106, 168] on div "Leide lokaler 10" at bounding box center [121, 175] width 60 height 13
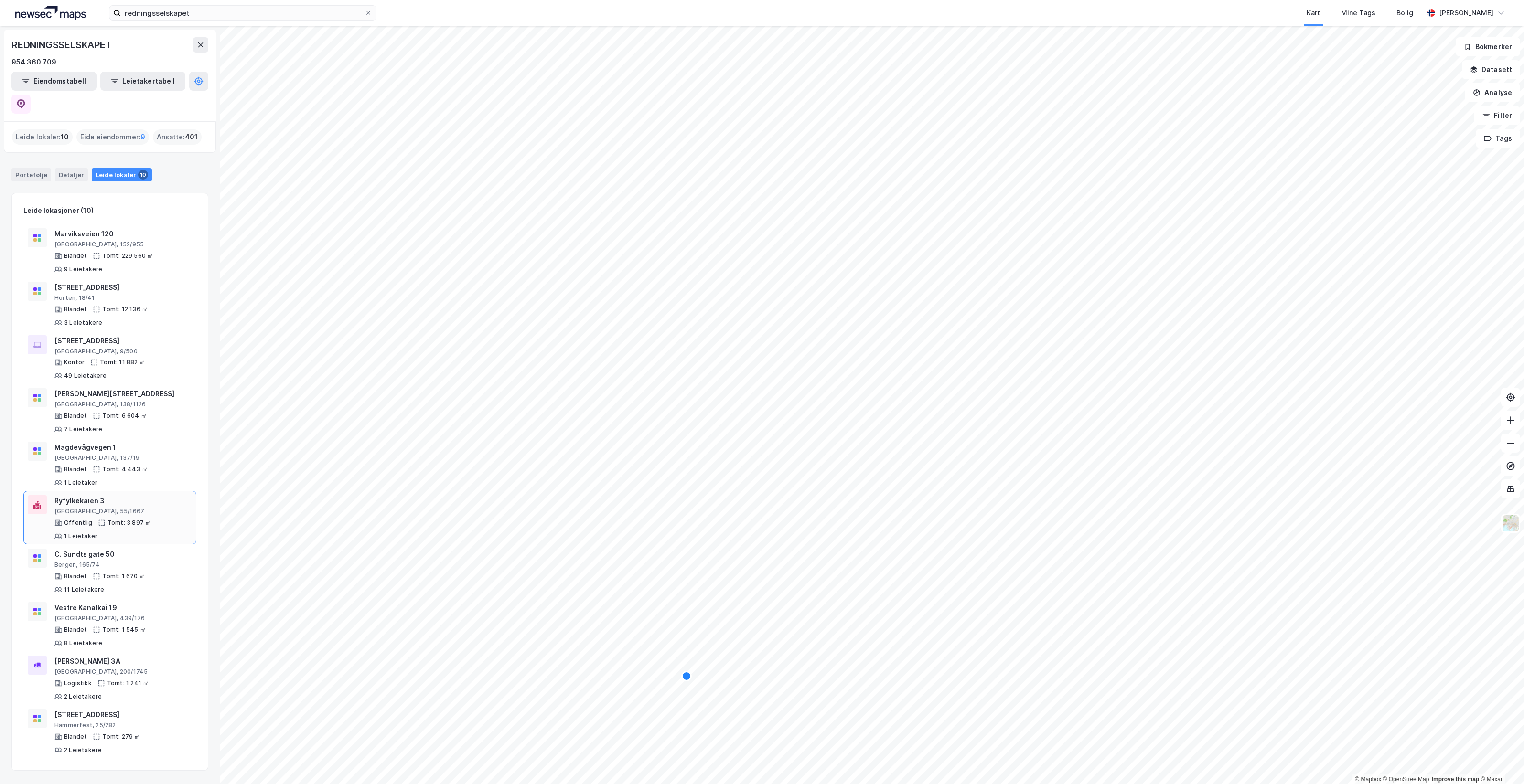
click at [139, 507] on div "[GEOGRAPHIC_DATA], 55/1667" at bounding box center [124, 511] width 138 height 8
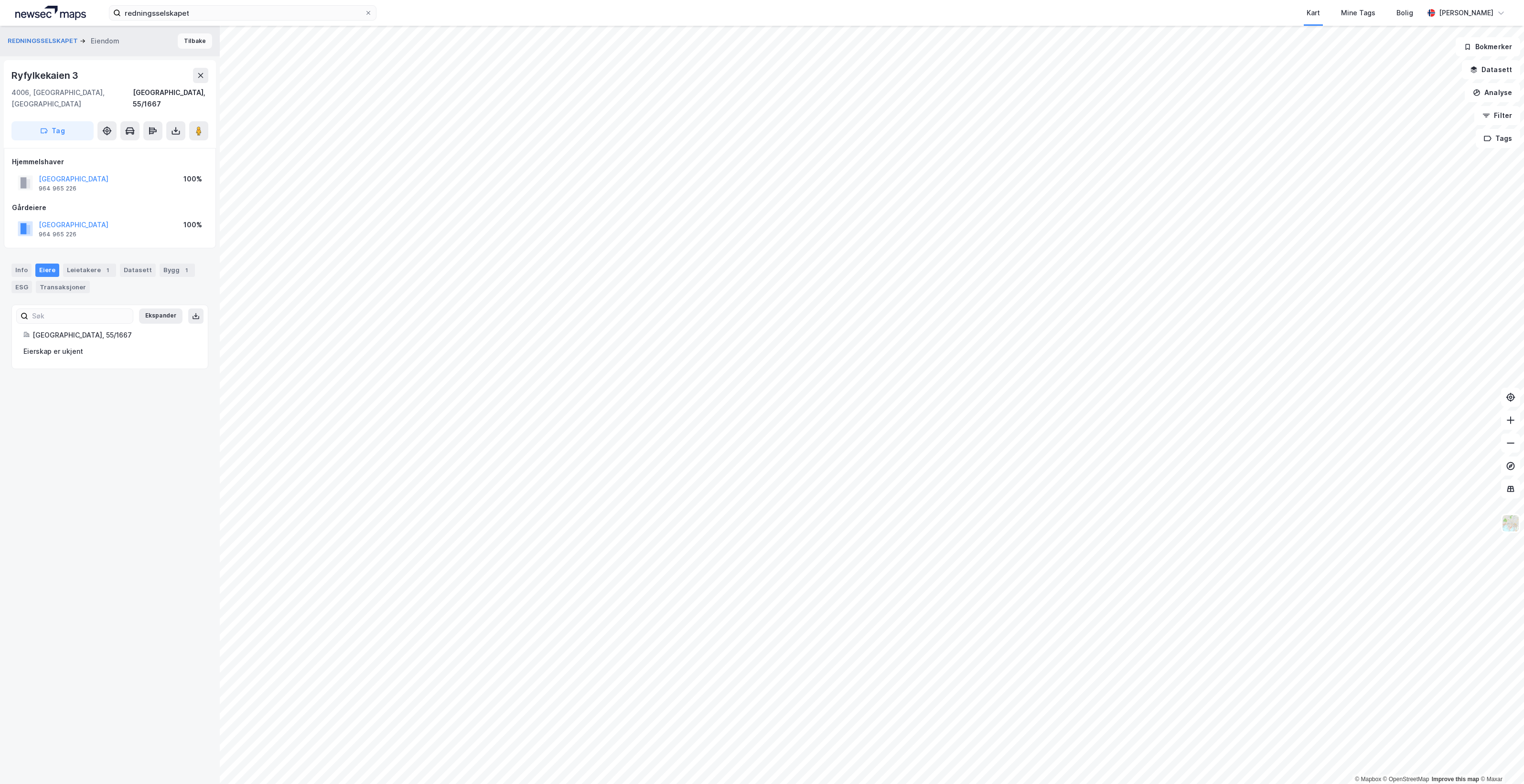
click at [191, 43] on button "Tilbake" at bounding box center [194, 41] width 34 height 16
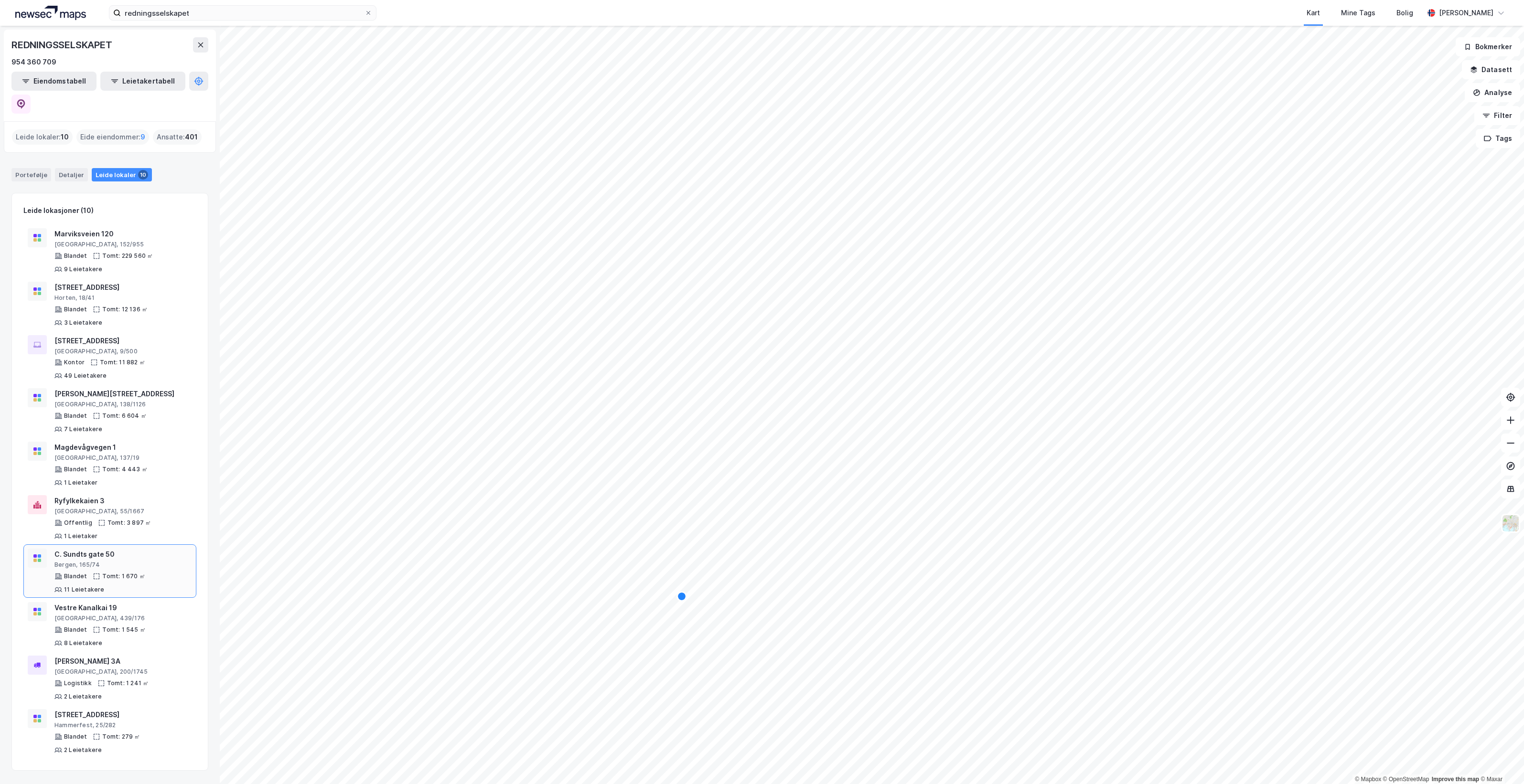
click at [157, 573] on div "Blandet Tomt: 1 670 ㎡ 11 Leietakere" at bounding box center [124, 583] width 138 height 21
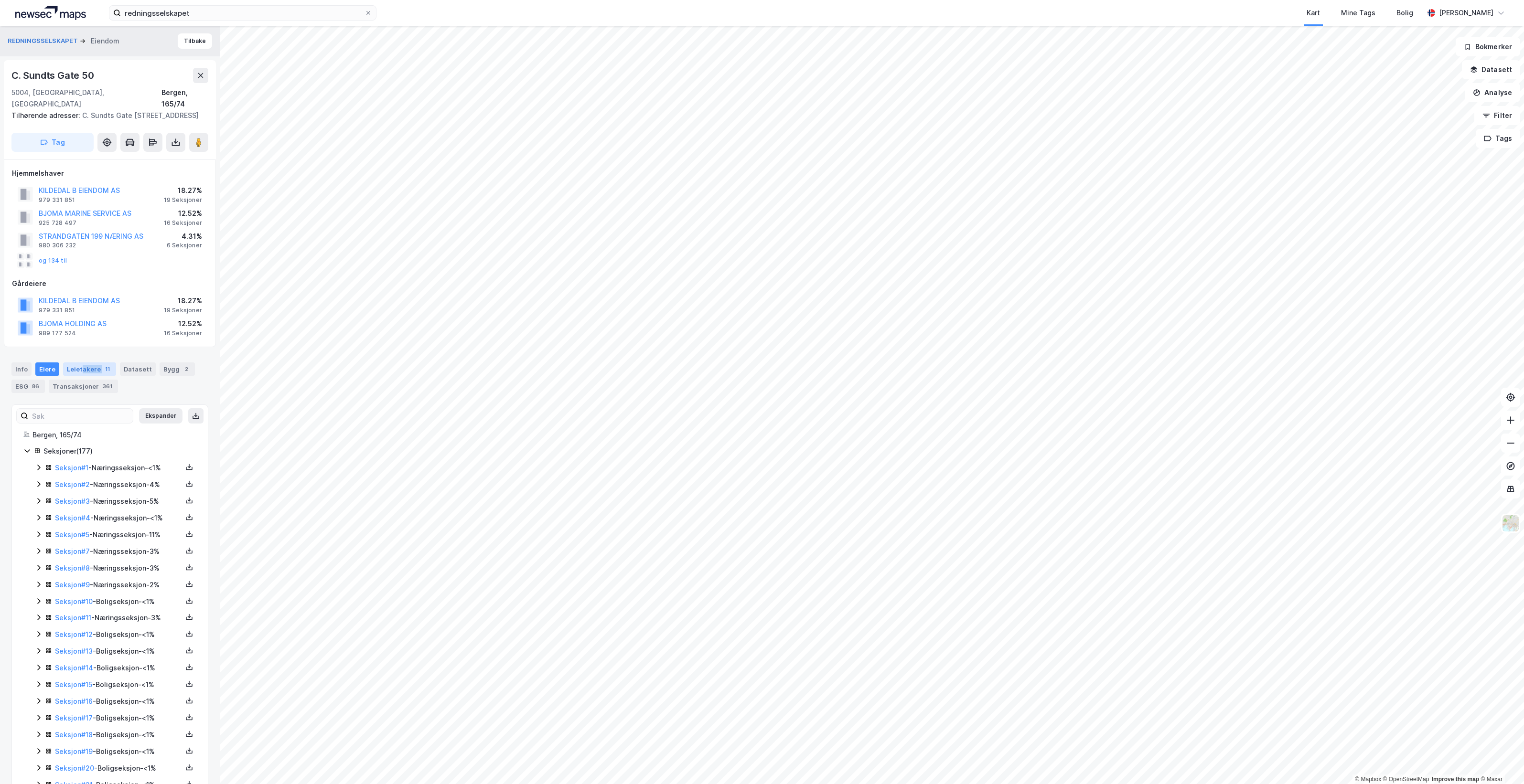
click at [79, 375] on div "Leietakere 11" at bounding box center [89, 369] width 53 height 13
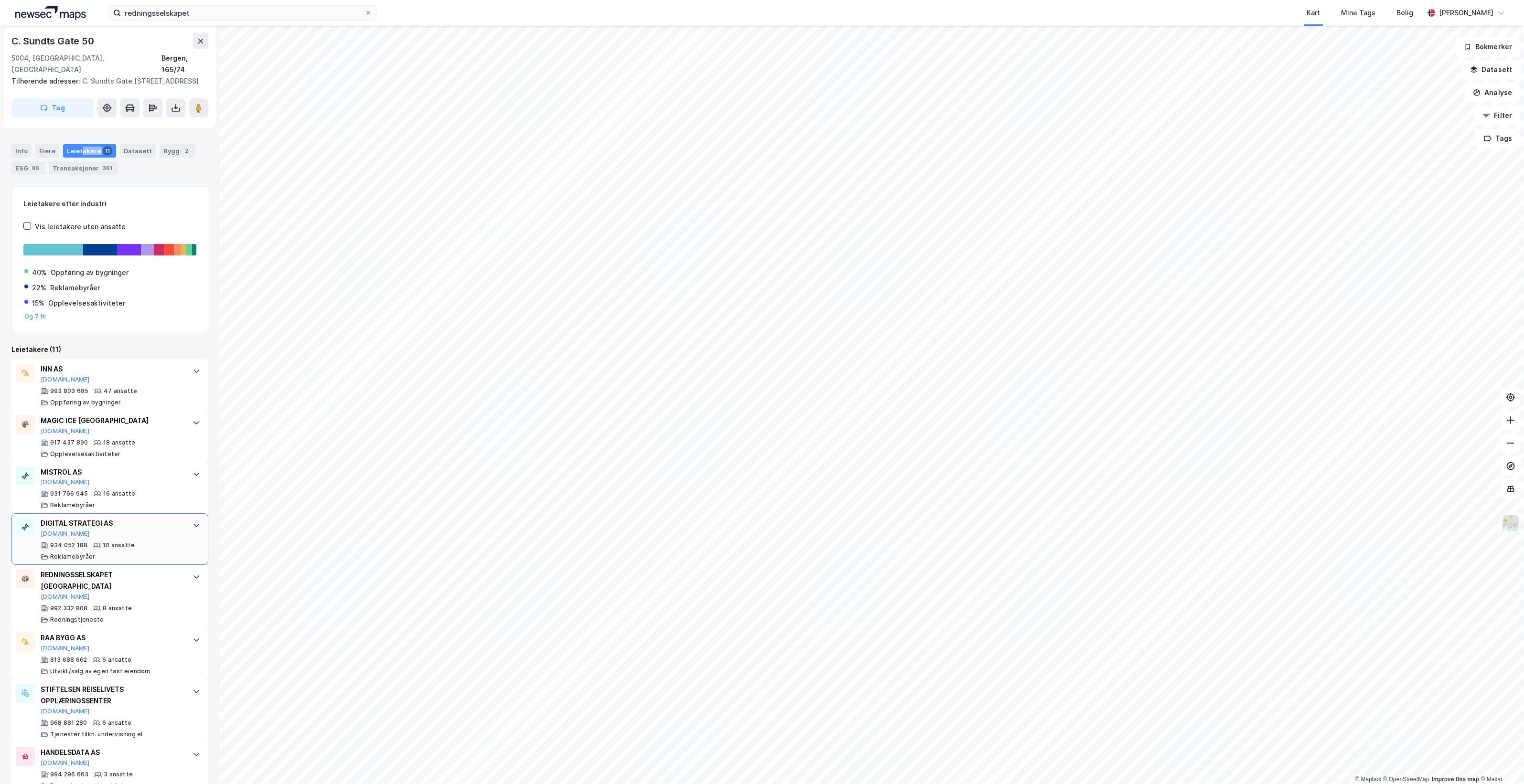
scroll to position [204, 0]
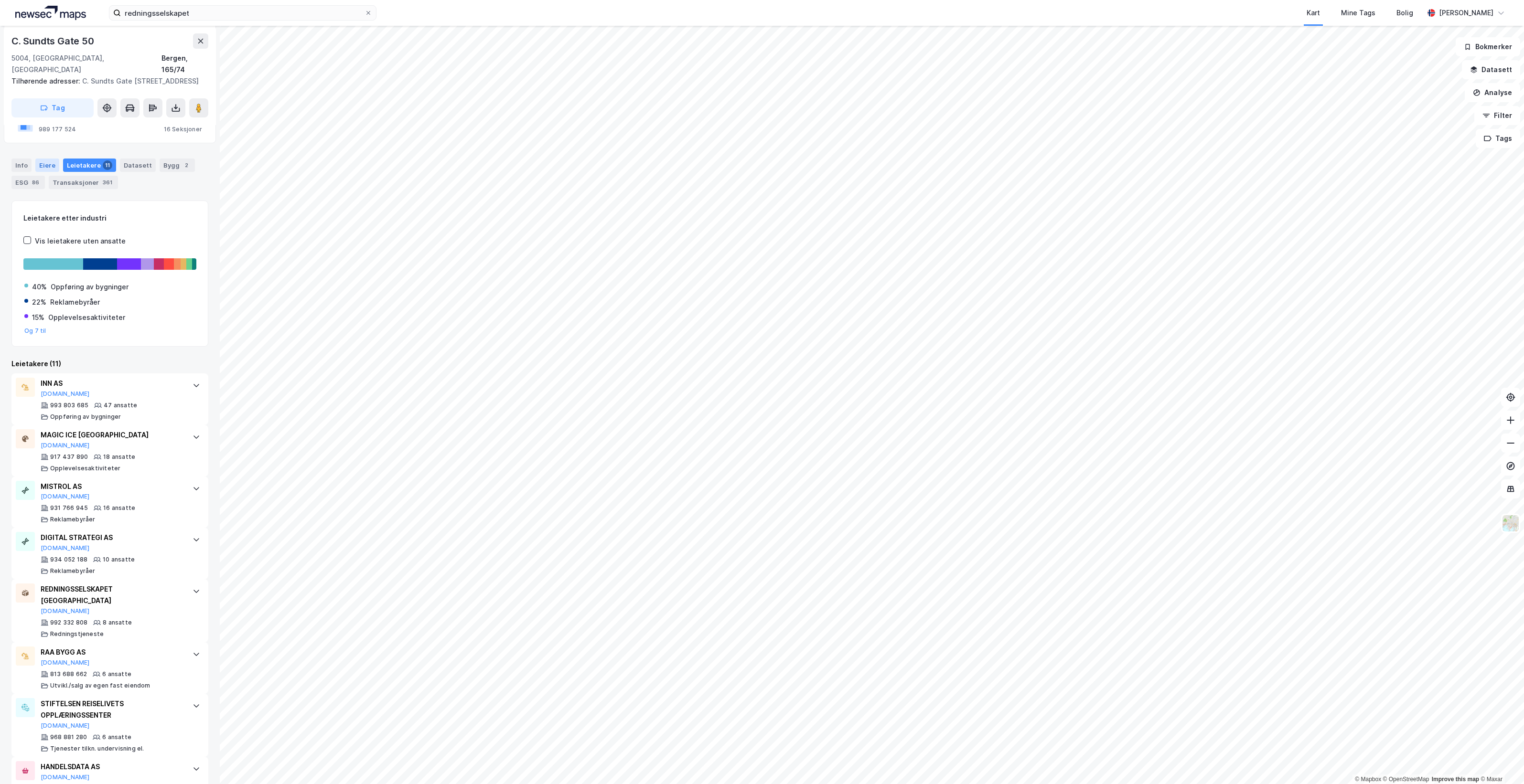
click at [45, 160] on div "Eiere" at bounding box center [48, 165] width 24 height 13
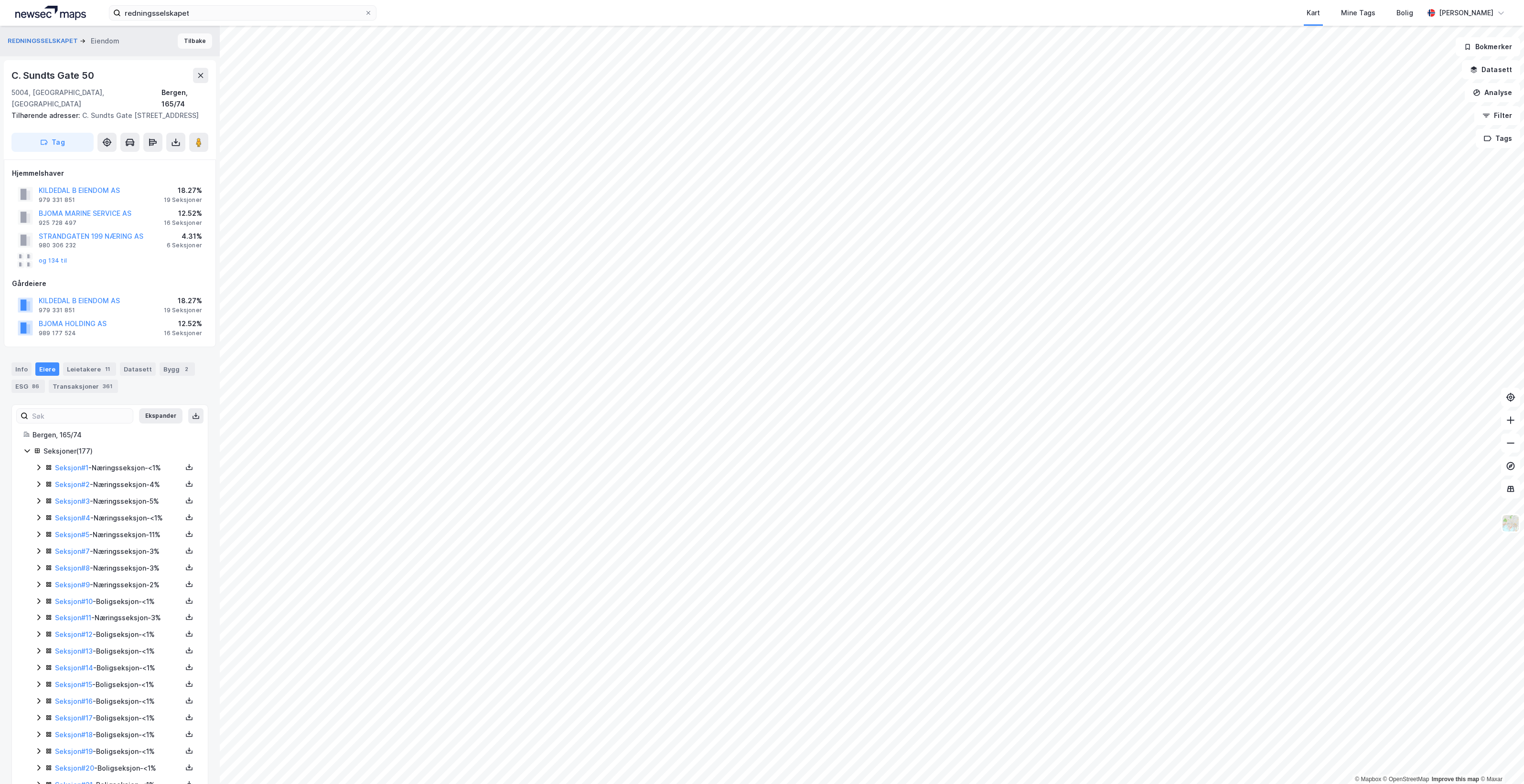
click at [182, 41] on button "Tilbake" at bounding box center [194, 41] width 34 height 16
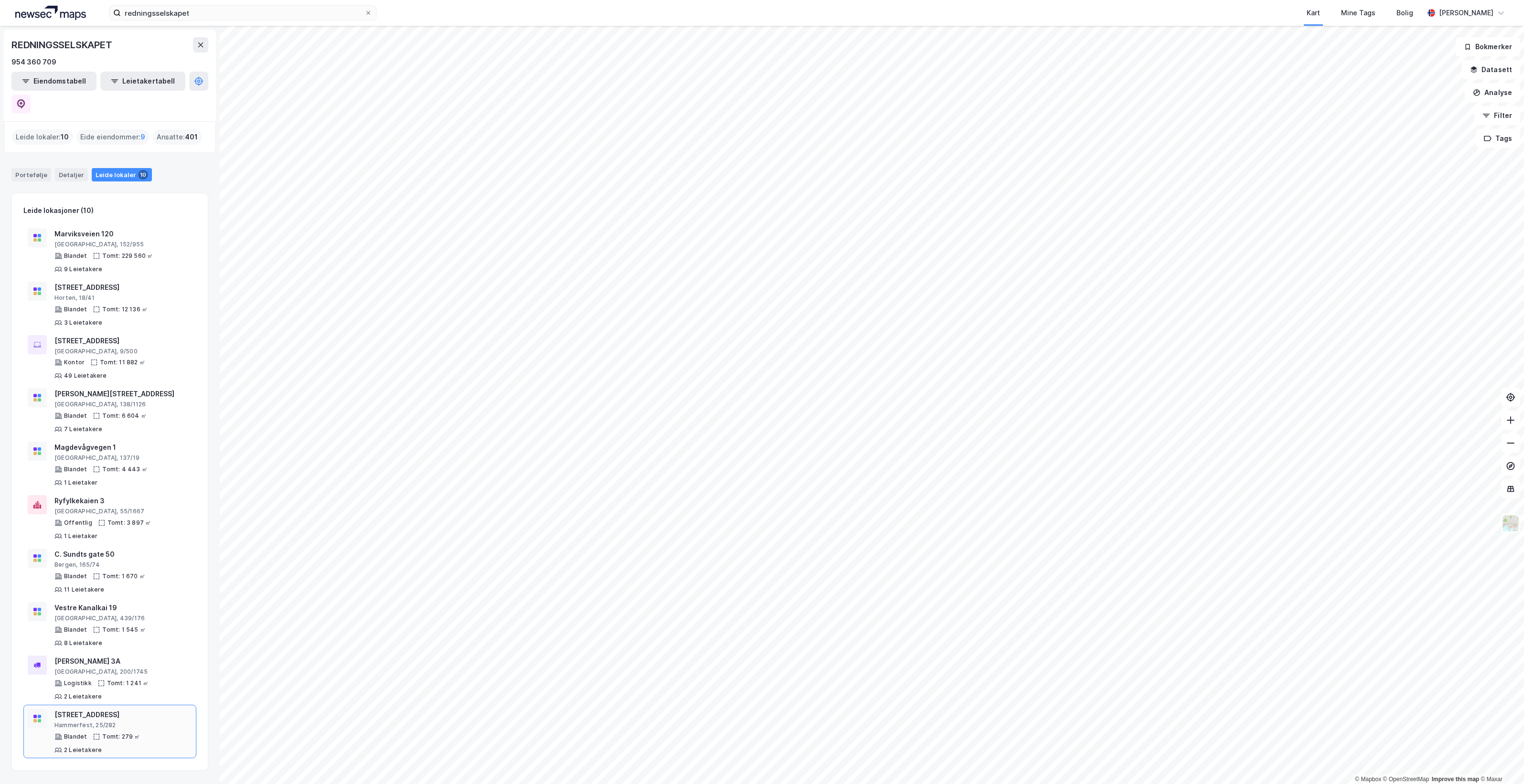
click at [135, 722] on div "Hammerfest, 25/282" at bounding box center [124, 725] width 138 height 8
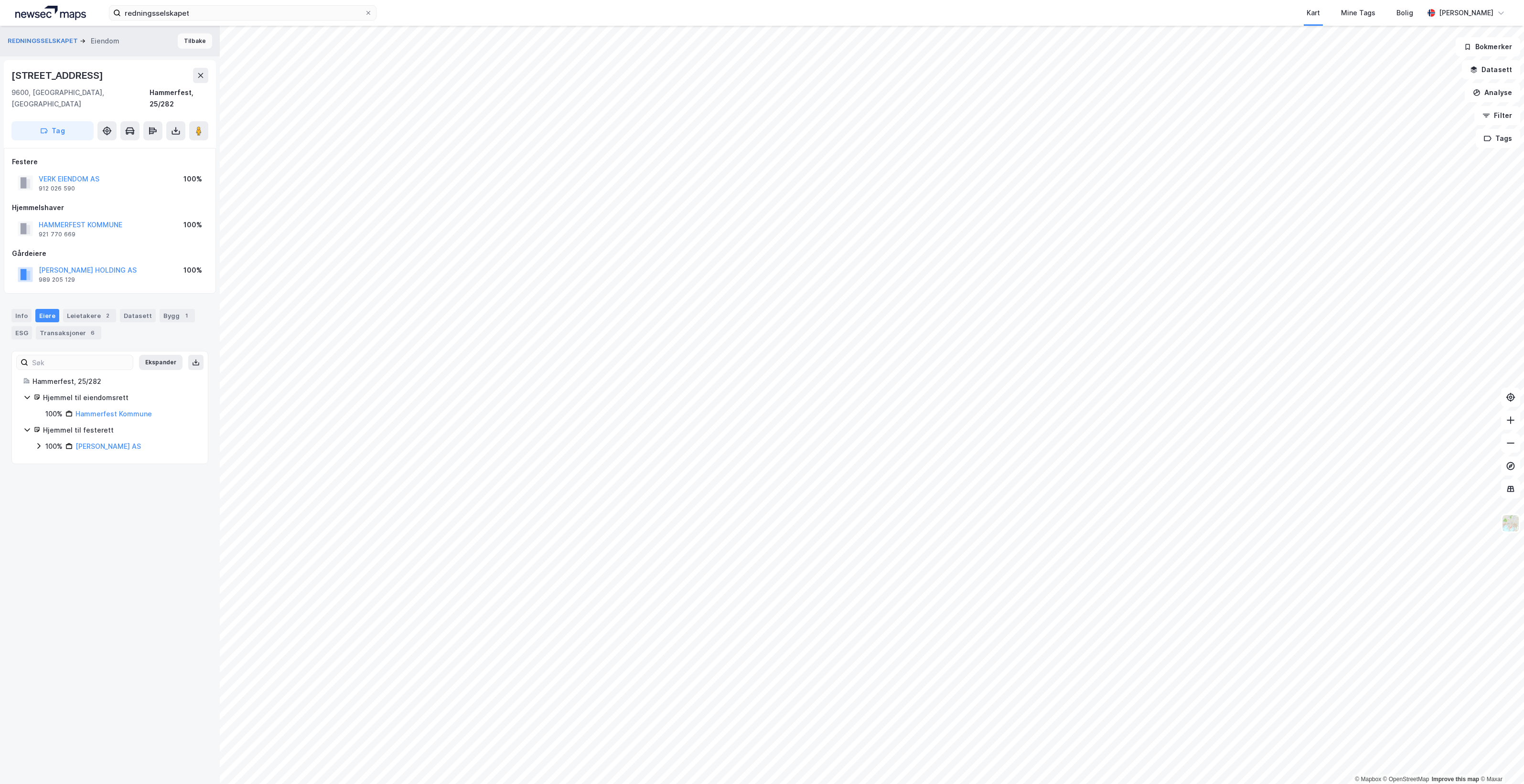
click at [189, 45] on button "Tilbake" at bounding box center [194, 41] width 34 height 16
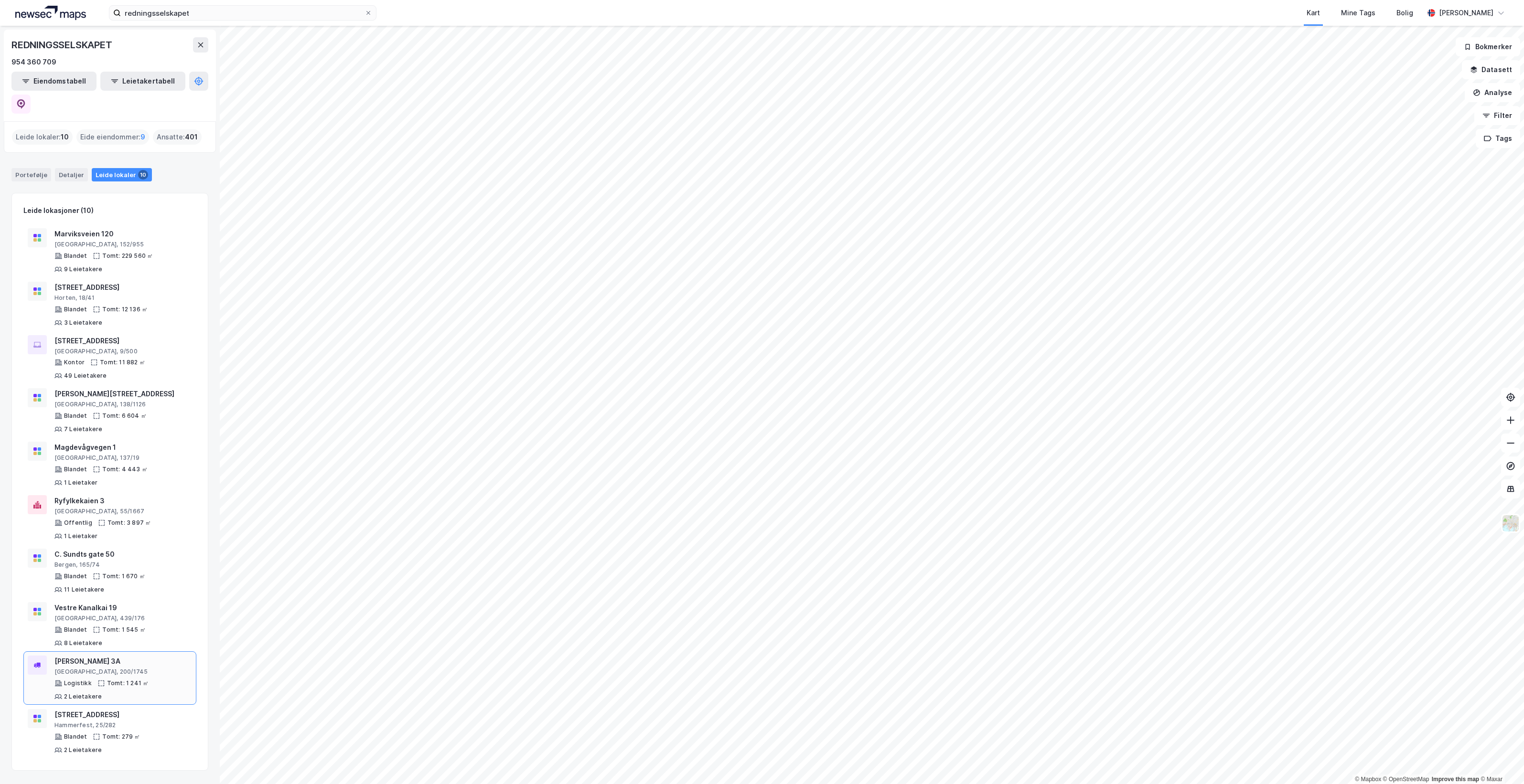
click at [149, 668] on div "[GEOGRAPHIC_DATA], 200/1745" at bounding box center [124, 671] width 138 height 8
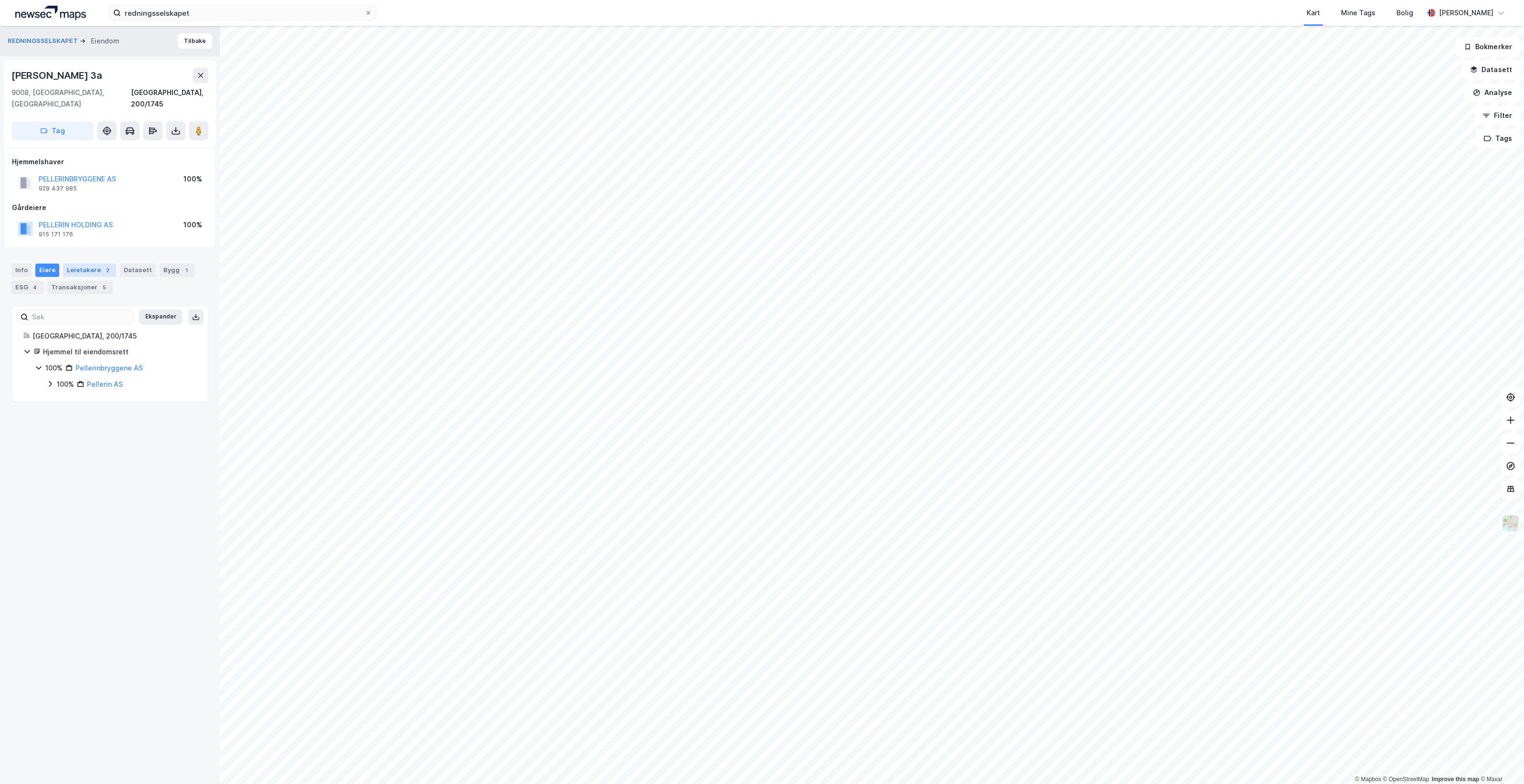
click at [103, 265] on div "2" at bounding box center [107, 270] width 9 height 9
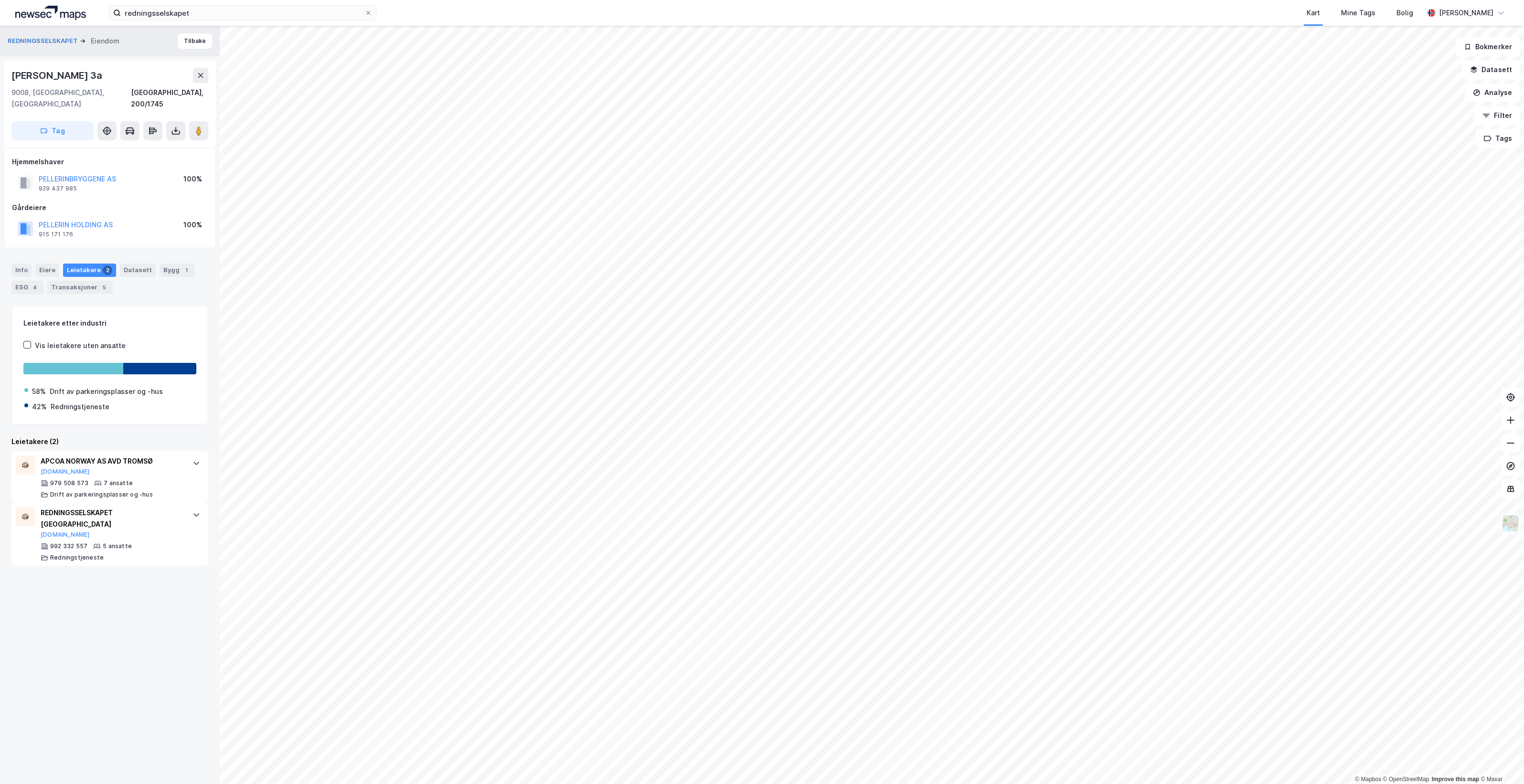
drag, startPoint x: 117, startPoint y: 72, endPoint x: -1, endPoint y: 75, distance: 118.0
click at [0, 75] on html "redningsselskapet Kart Mine Tags Bolig [PERSON_NAME] © Mapbox © OpenStreetMap I…" at bounding box center [762, 392] width 1524 height 784
drag, startPoint x: -1, startPoint y: 75, endPoint x: 72, endPoint y: 71, distance: 73.1
click at [71, 70] on div "[PERSON_NAME] 3a" at bounding box center [57, 76] width 93 height 16
drag, startPoint x: 115, startPoint y: 73, endPoint x: 11, endPoint y: 82, distance: 104.4
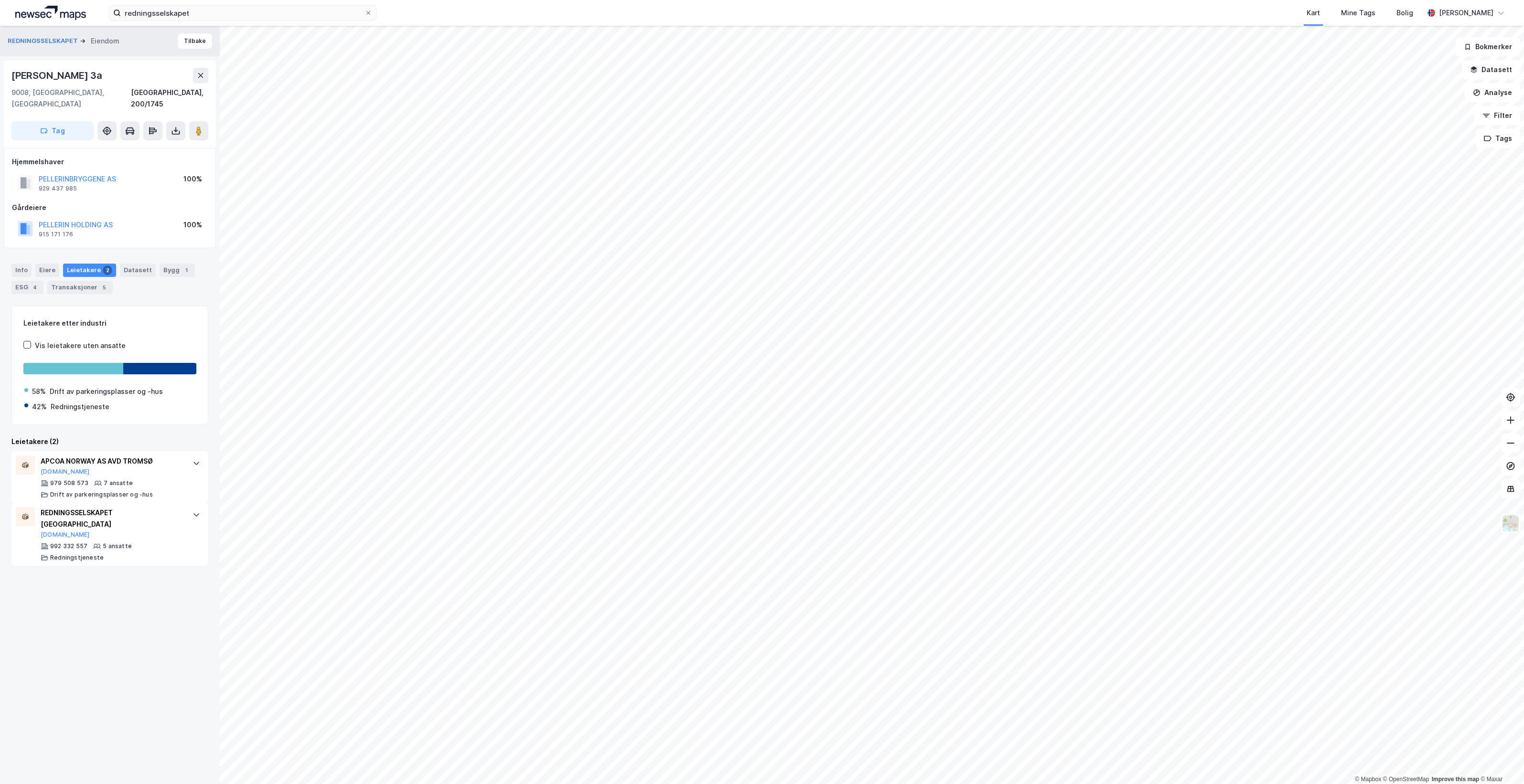
click at [11, 82] on div "[PERSON_NAME] 3a" at bounding box center [57, 76] width 93 height 16
copy div "[PERSON_NAME] 3a"
click at [197, 44] on button "Tilbake" at bounding box center [194, 41] width 34 height 16
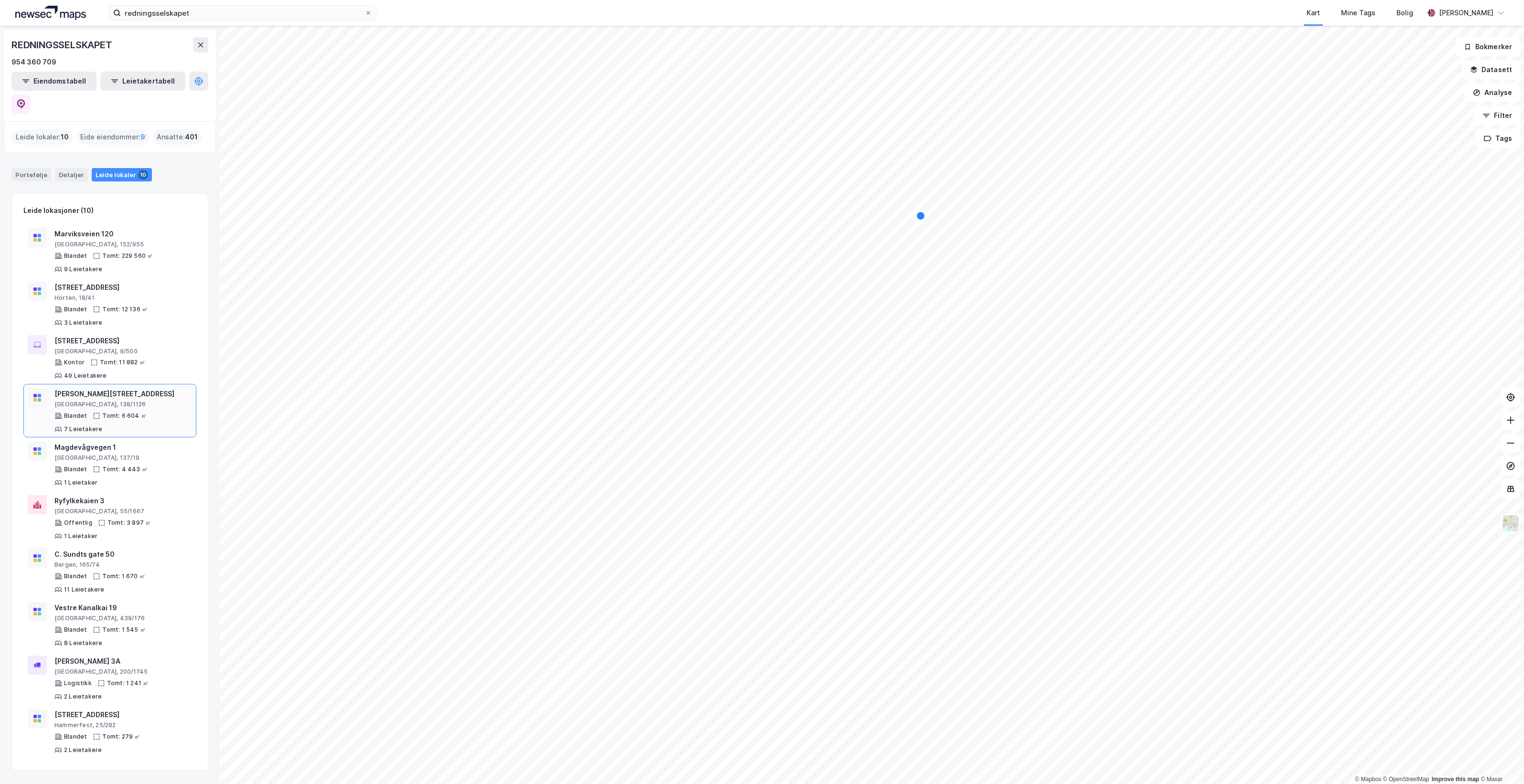
click at [151, 401] on div "[GEOGRAPHIC_DATA], 138/1126" at bounding box center [124, 404] width 138 height 8
